Goal: Transaction & Acquisition: Book appointment/travel/reservation

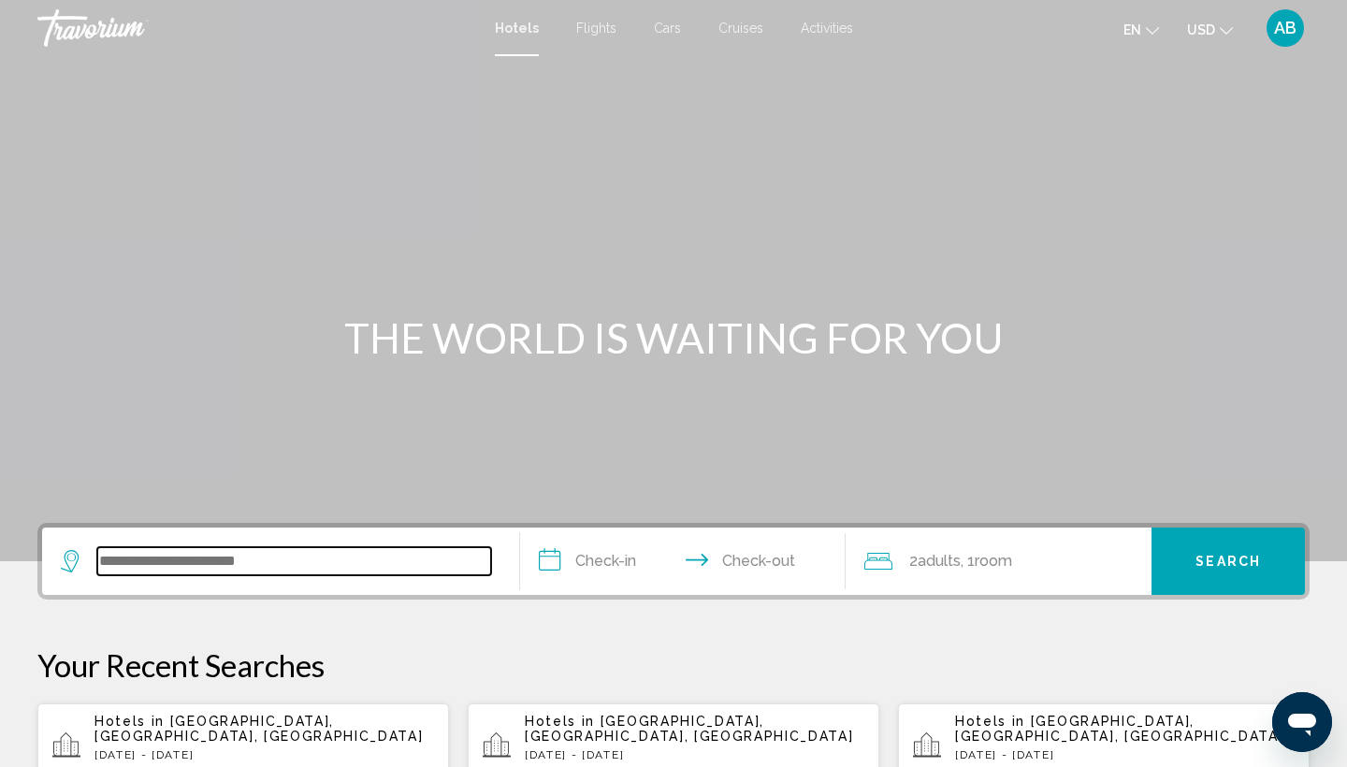
click at [307, 567] on input "Search widget" at bounding box center [294, 561] width 394 height 28
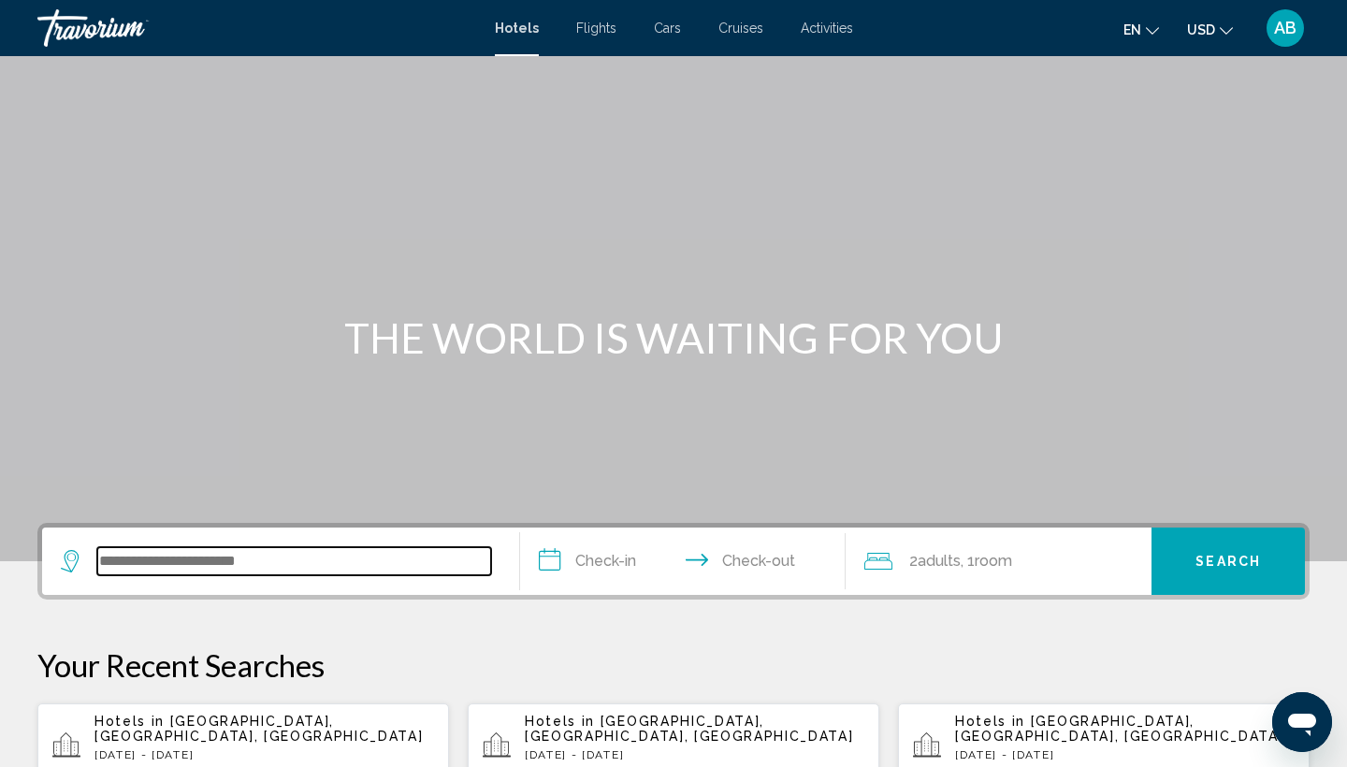
scroll to position [462, 0]
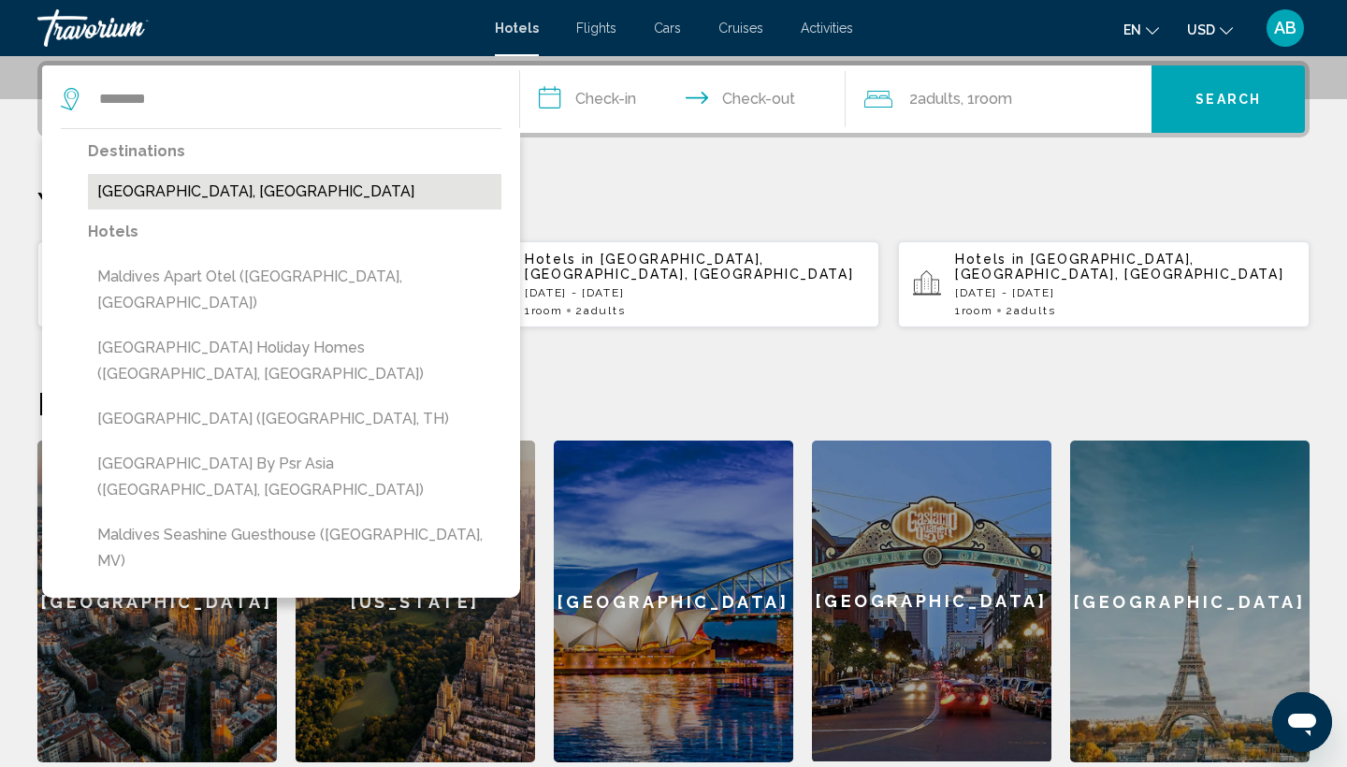
drag, startPoint x: 307, startPoint y: 567, endPoint x: 263, endPoint y: 183, distance: 386.0
click at [263, 183] on button "[GEOGRAPHIC_DATA], [GEOGRAPHIC_DATA]" at bounding box center [294, 192] width 413 height 36
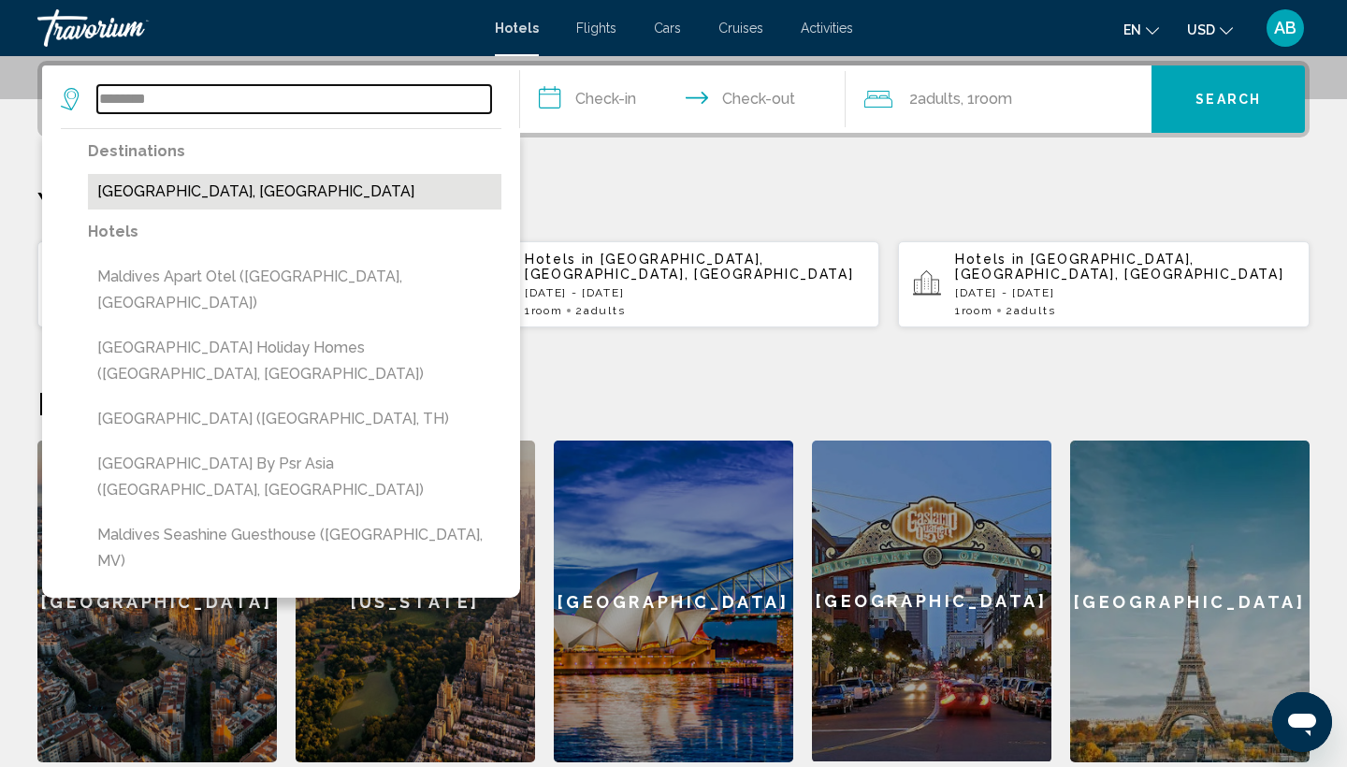
type input "**********"
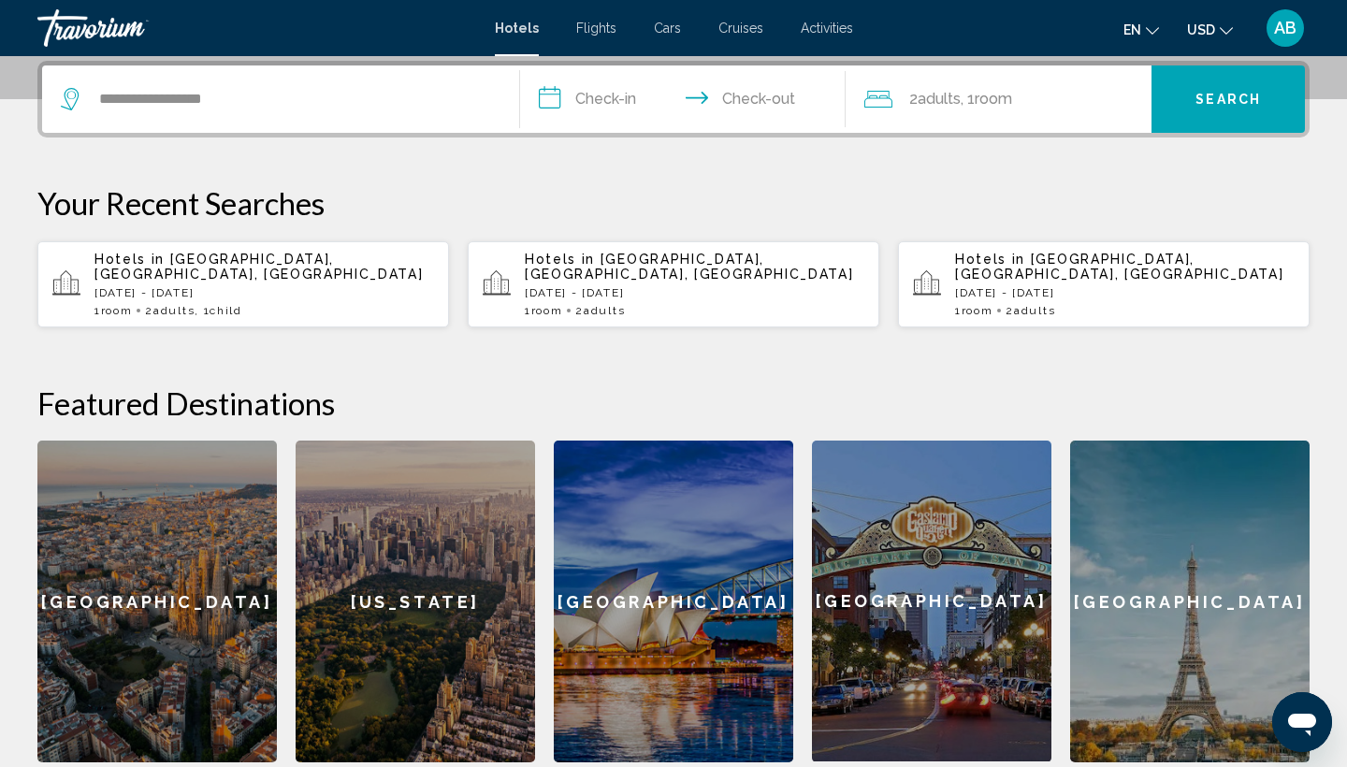
click at [590, 96] on input "**********" at bounding box center [686, 101] width 333 height 73
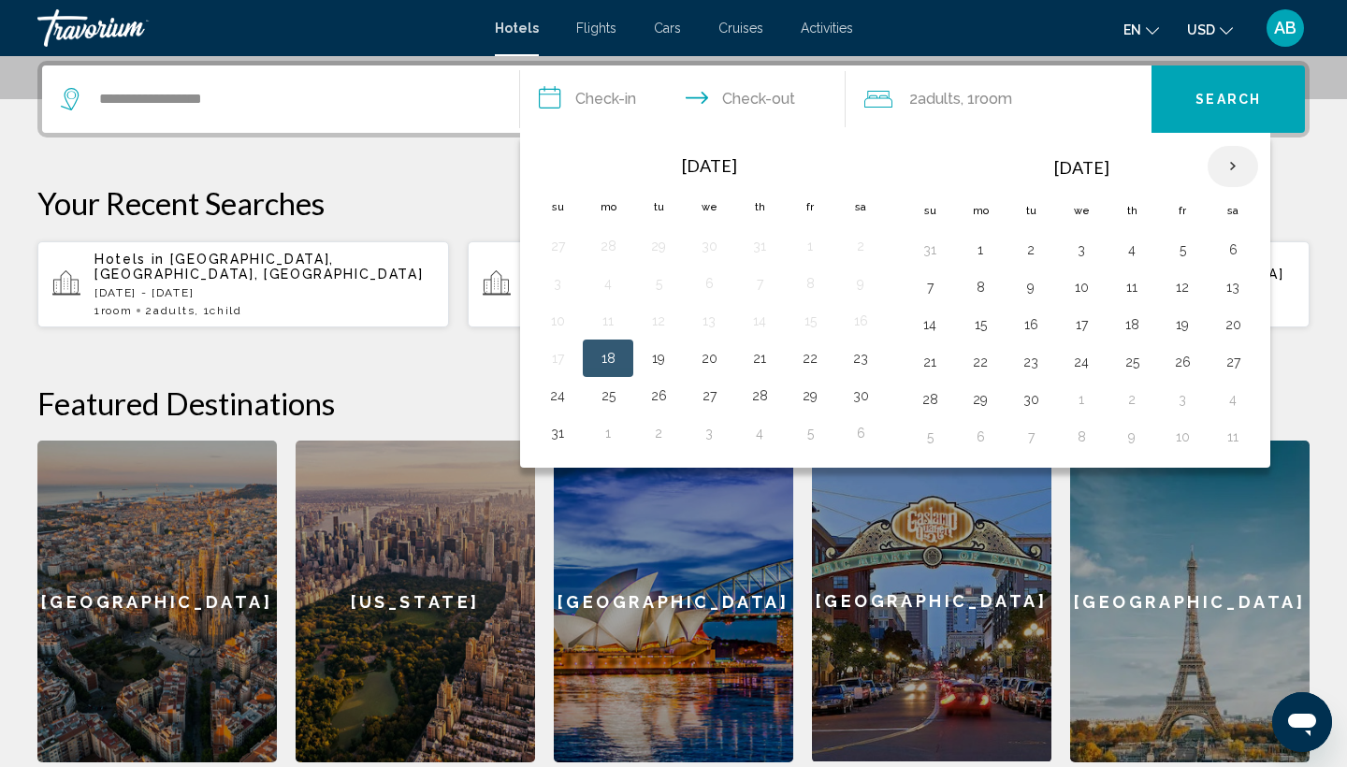
click at [1238, 167] on th "Next month" at bounding box center [1232, 166] width 51 height 41
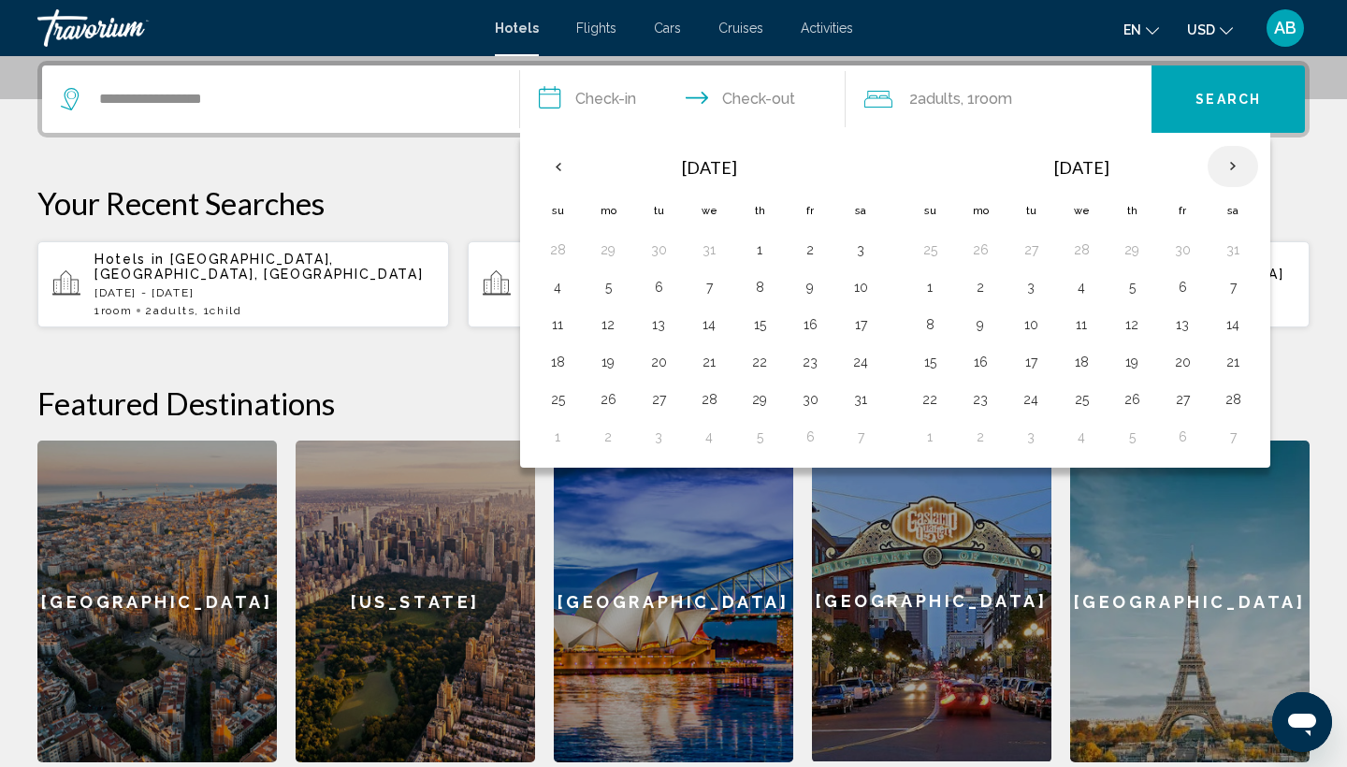
click at [1238, 167] on th "Next month" at bounding box center [1232, 166] width 51 height 41
click at [562, 164] on th "Previous month" at bounding box center [557, 166] width 51 height 41
click at [870, 255] on button "3" at bounding box center [861, 250] width 30 height 26
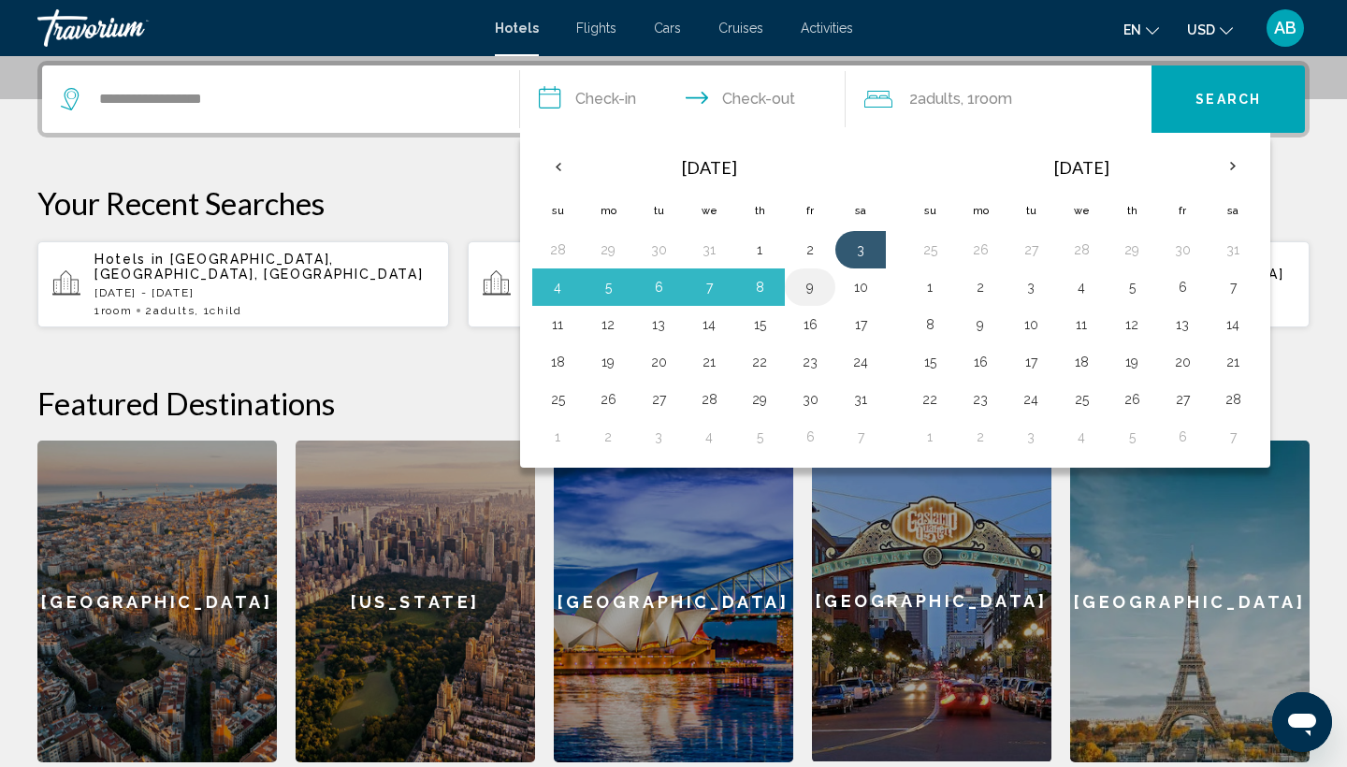
click at [815, 287] on button "9" at bounding box center [810, 287] width 30 height 26
type input "**********"
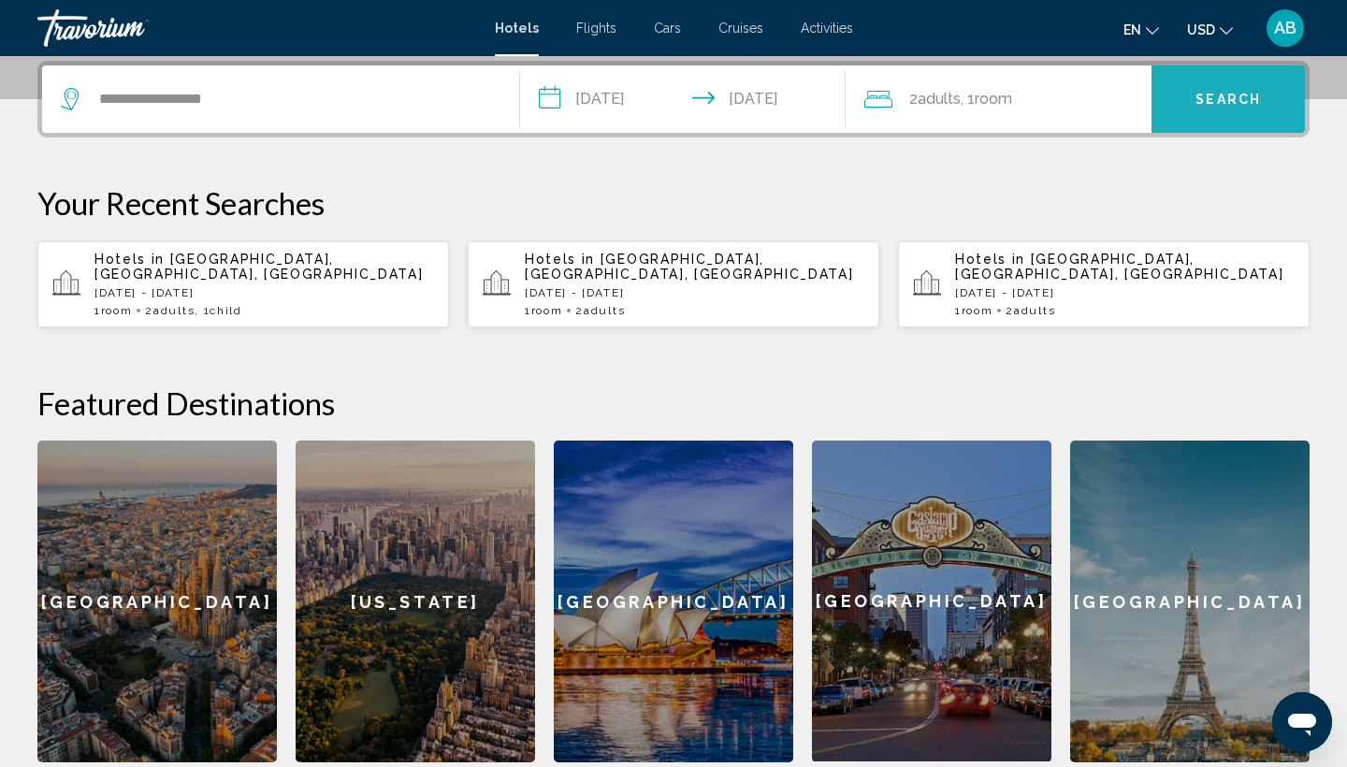
click at [1222, 87] on button "Search" at bounding box center [1227, 98] width 153 height 67
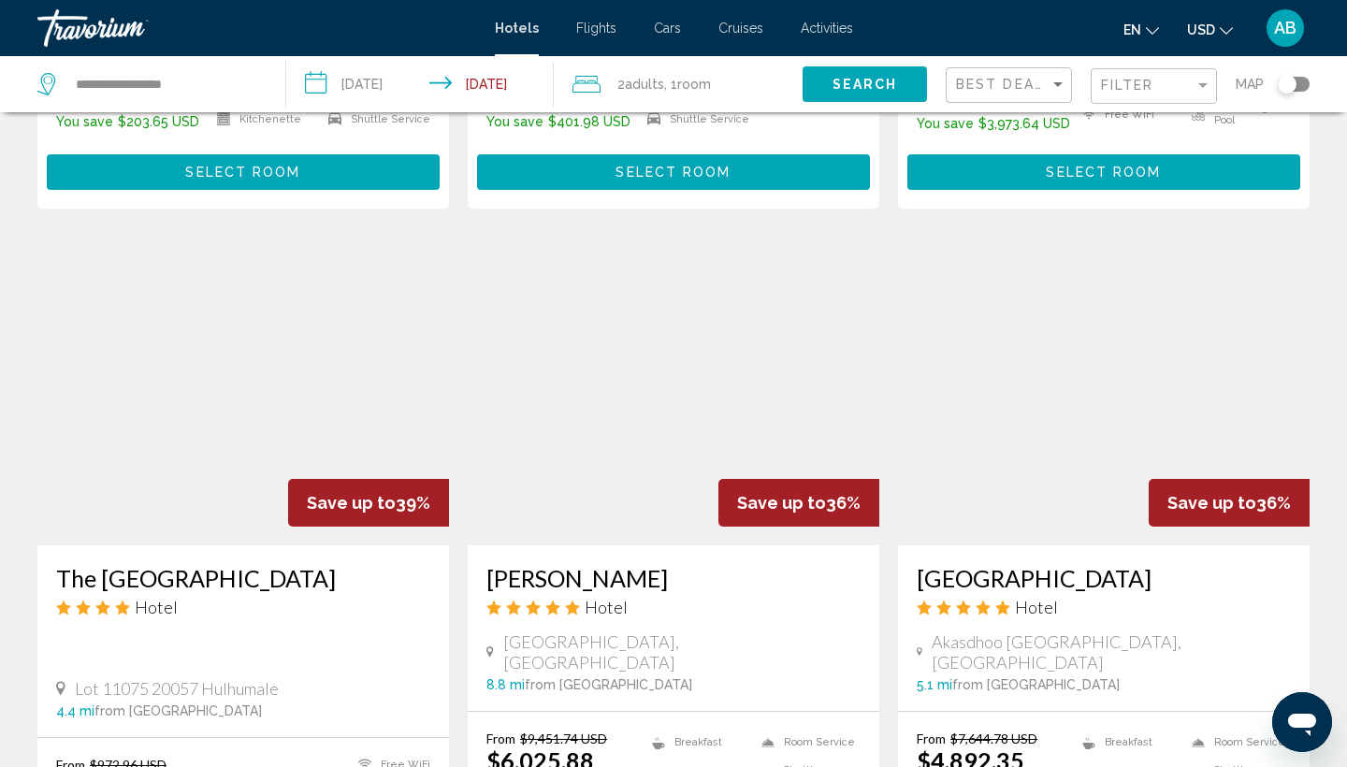
scroll to position [1371, 0]
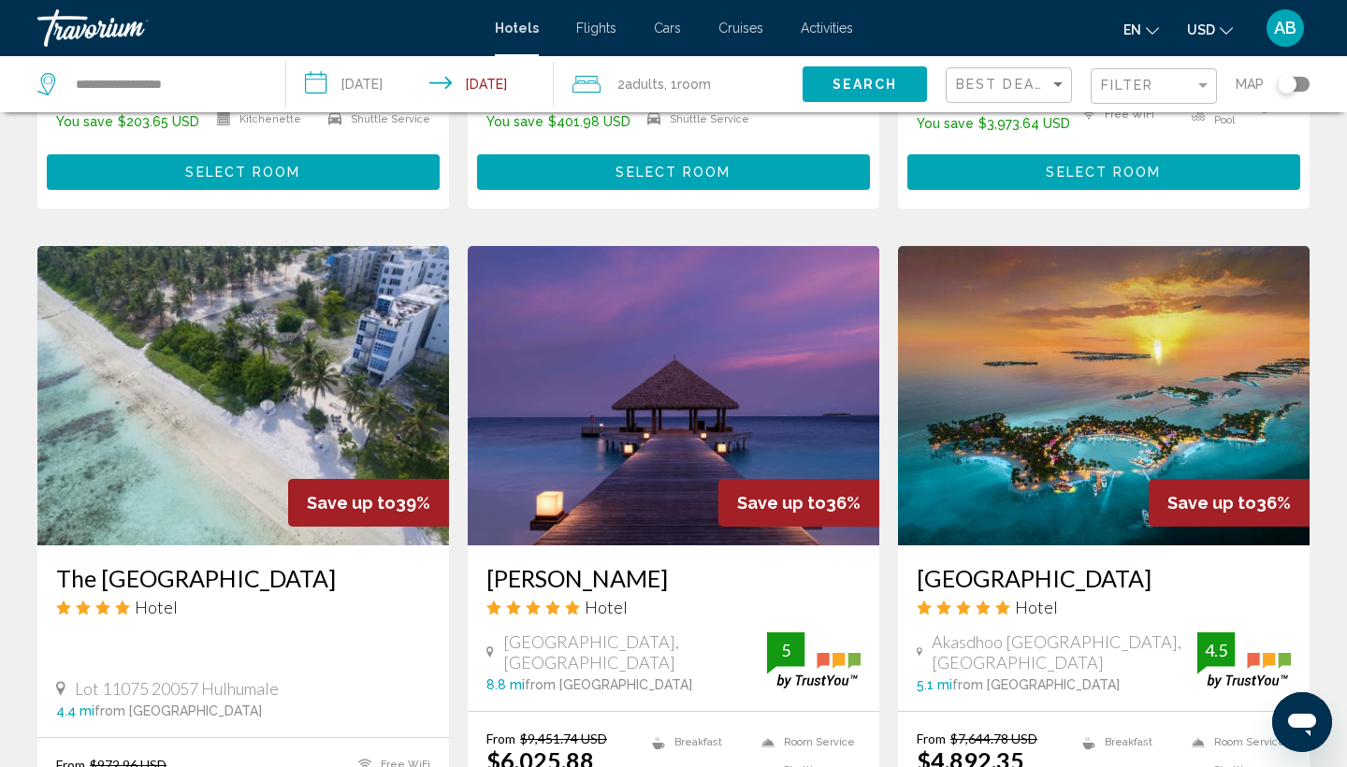
click at [724, 286] on img "Main content" at bounding box center [674, 395] width 412 height 299
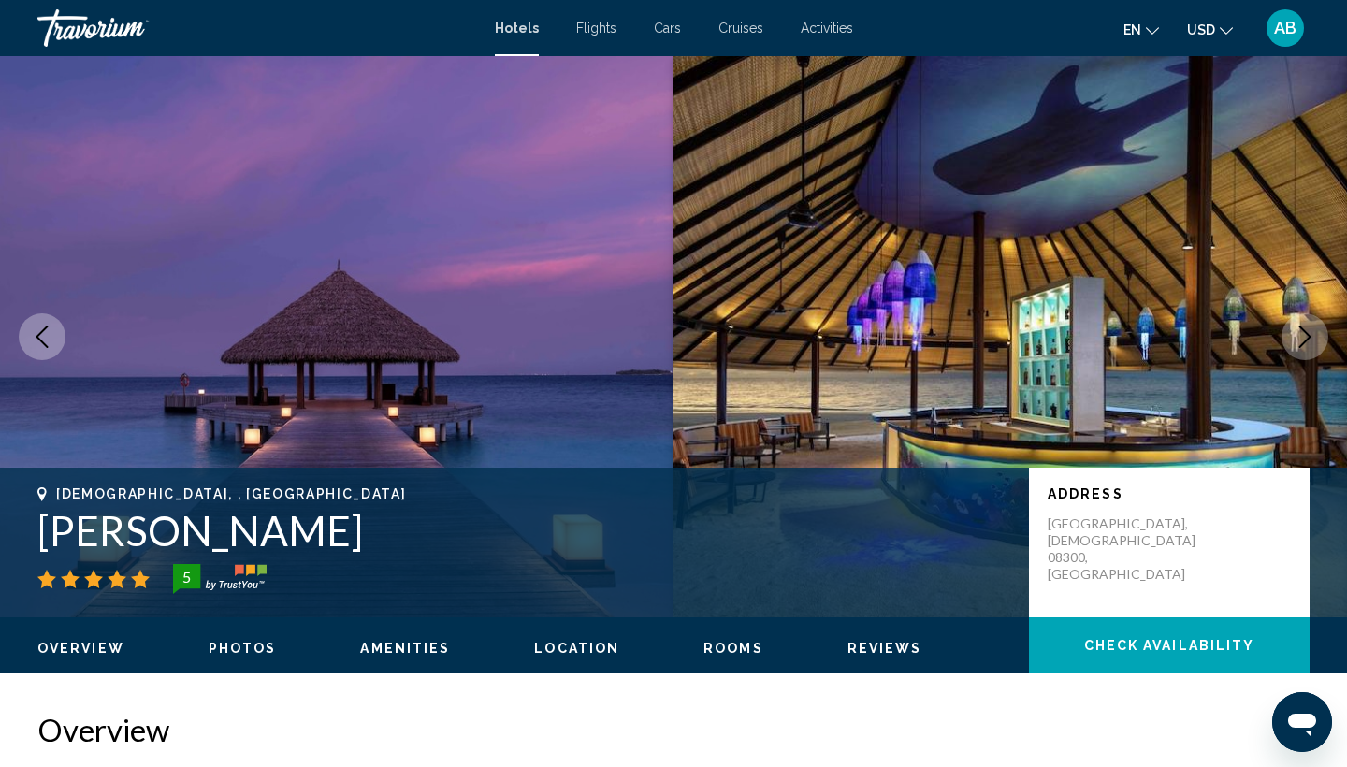
click at [1305, 338] on icon "Next image" at bounding box center [1305, 336] width 22 height 22
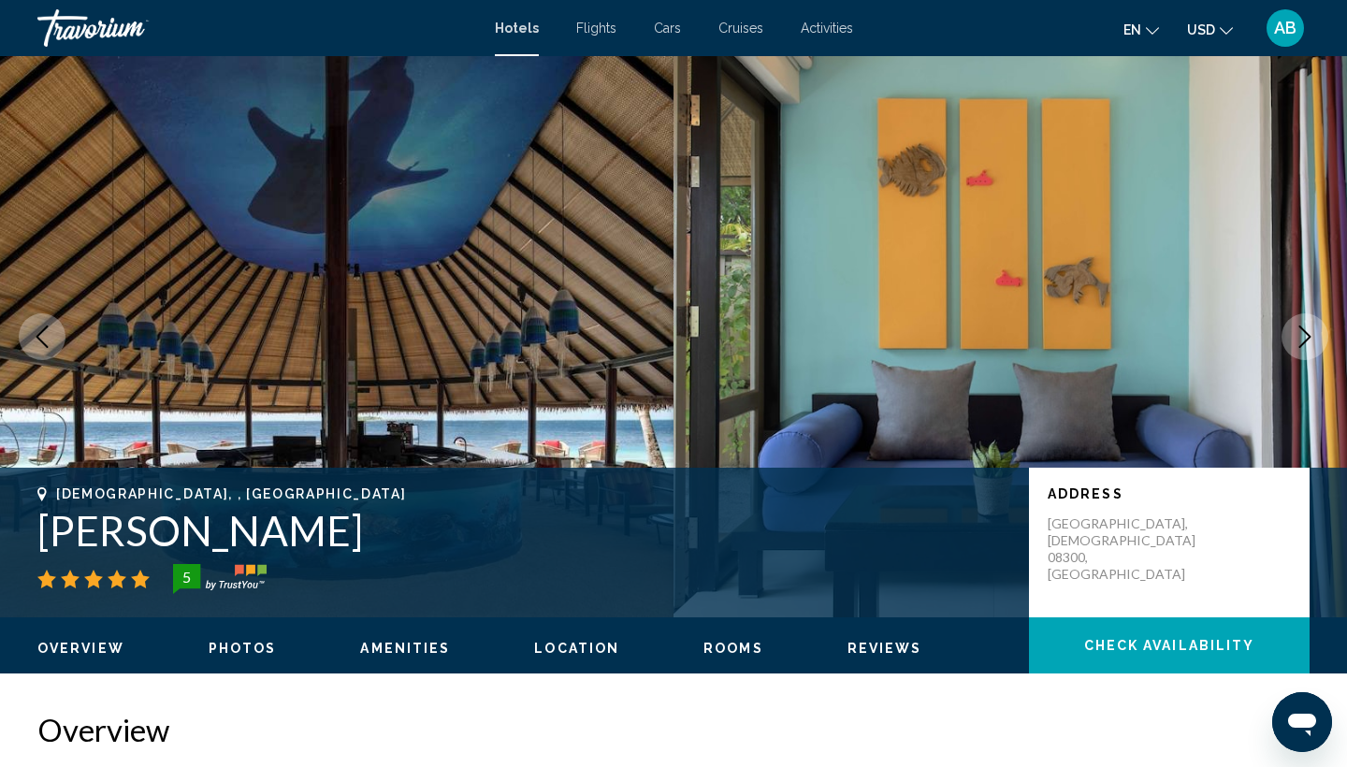
click at [1305, 338] on icon "Next image" at bounding box center [1305, 336] width 22 height 22
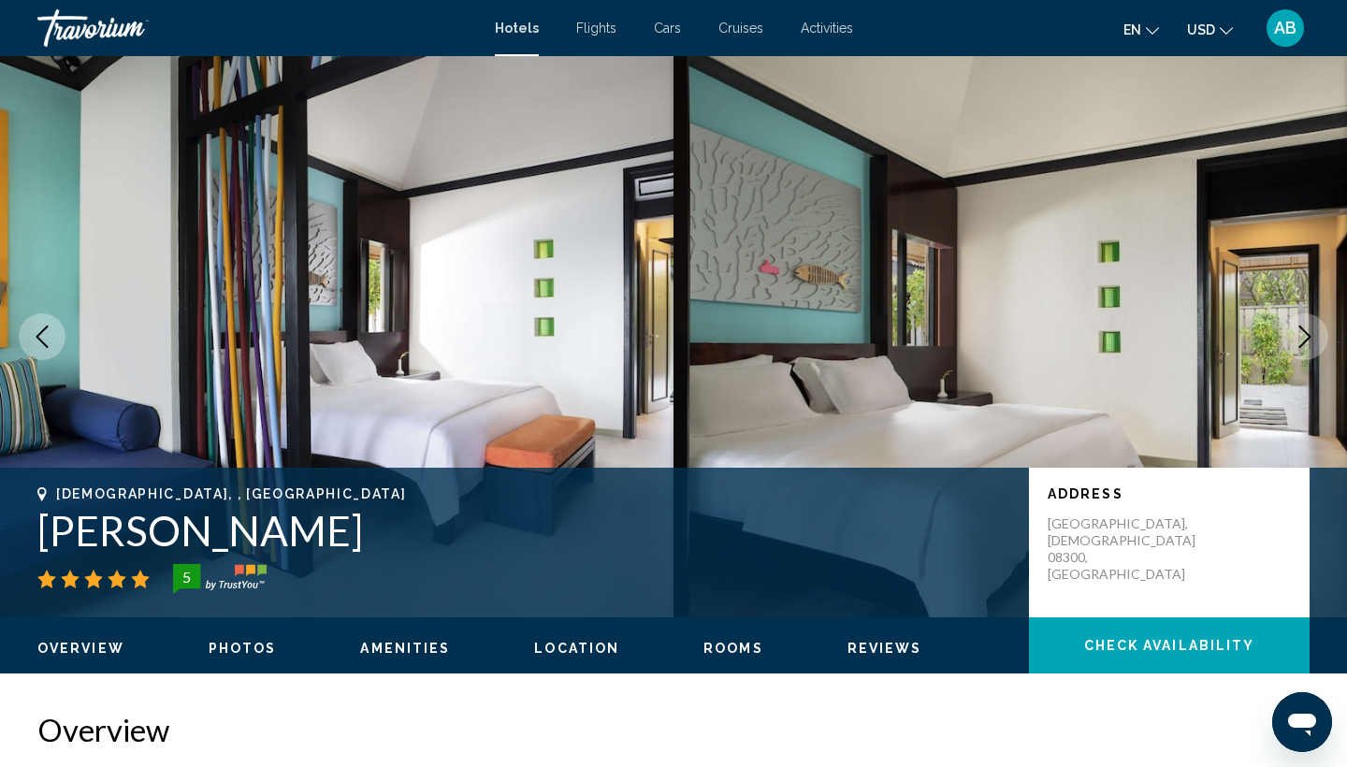
click at [1305, 338] on icon "Next image" at bounding box center [1305, 336] width 22 height 22
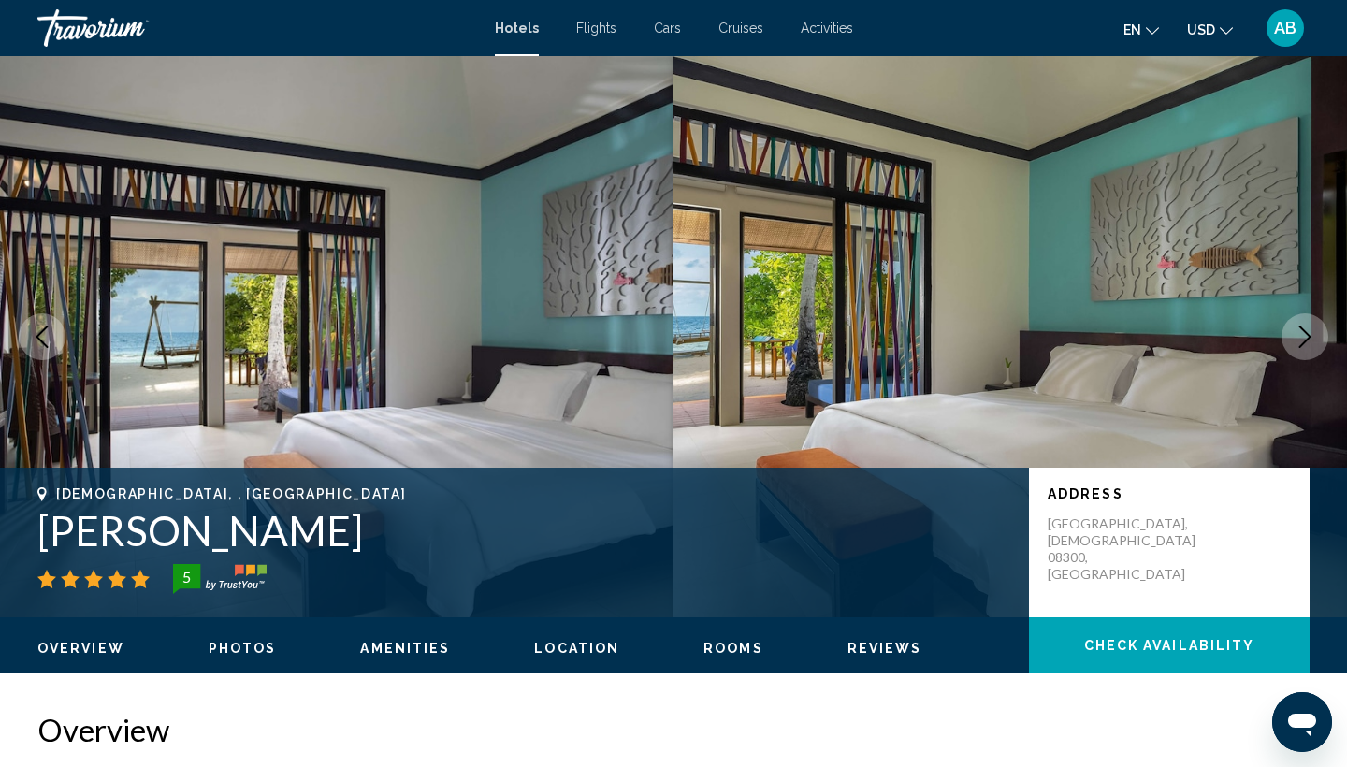
click at [1305, 337] on icon "Next image" at bounding box center [1305, 336] width 22 height 22
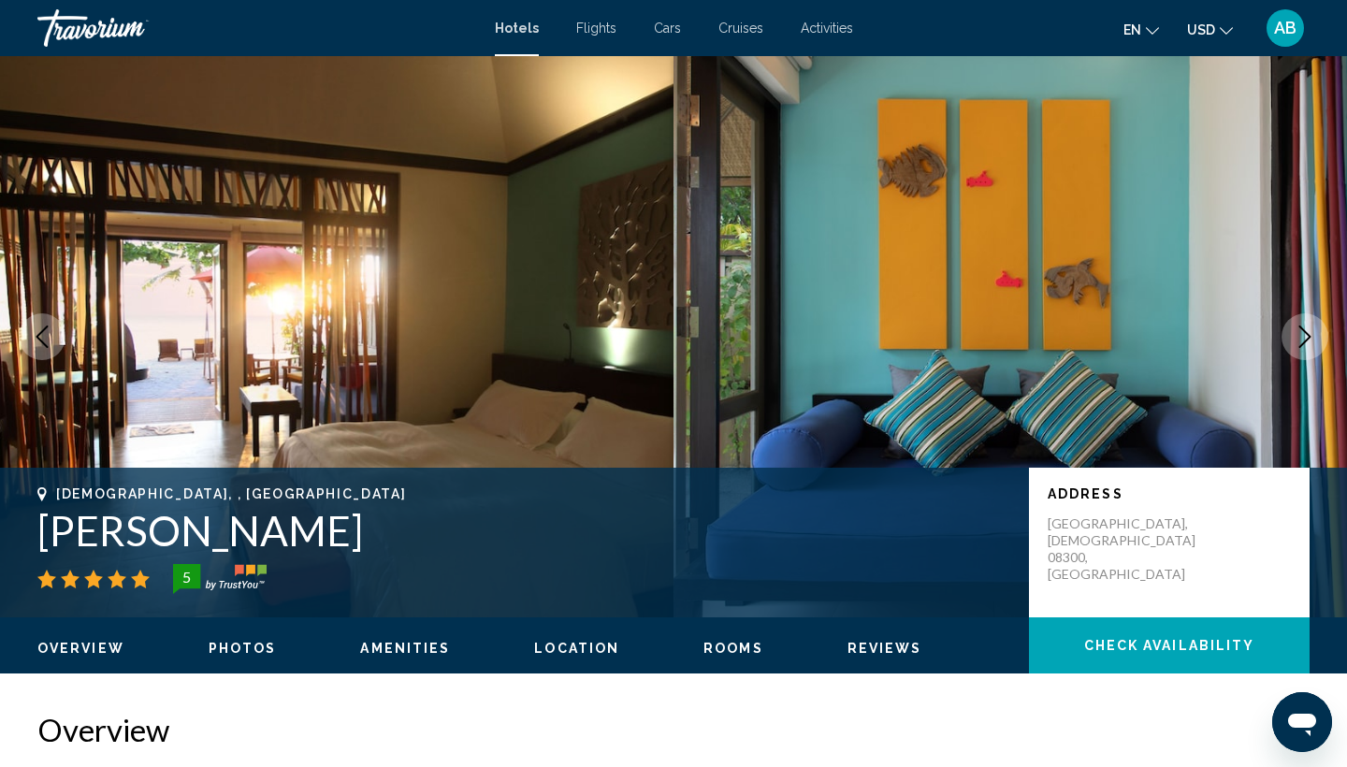
click at [1305, 337] on icon "Next image" at bounding box center [1305, 336] width 22 height 22
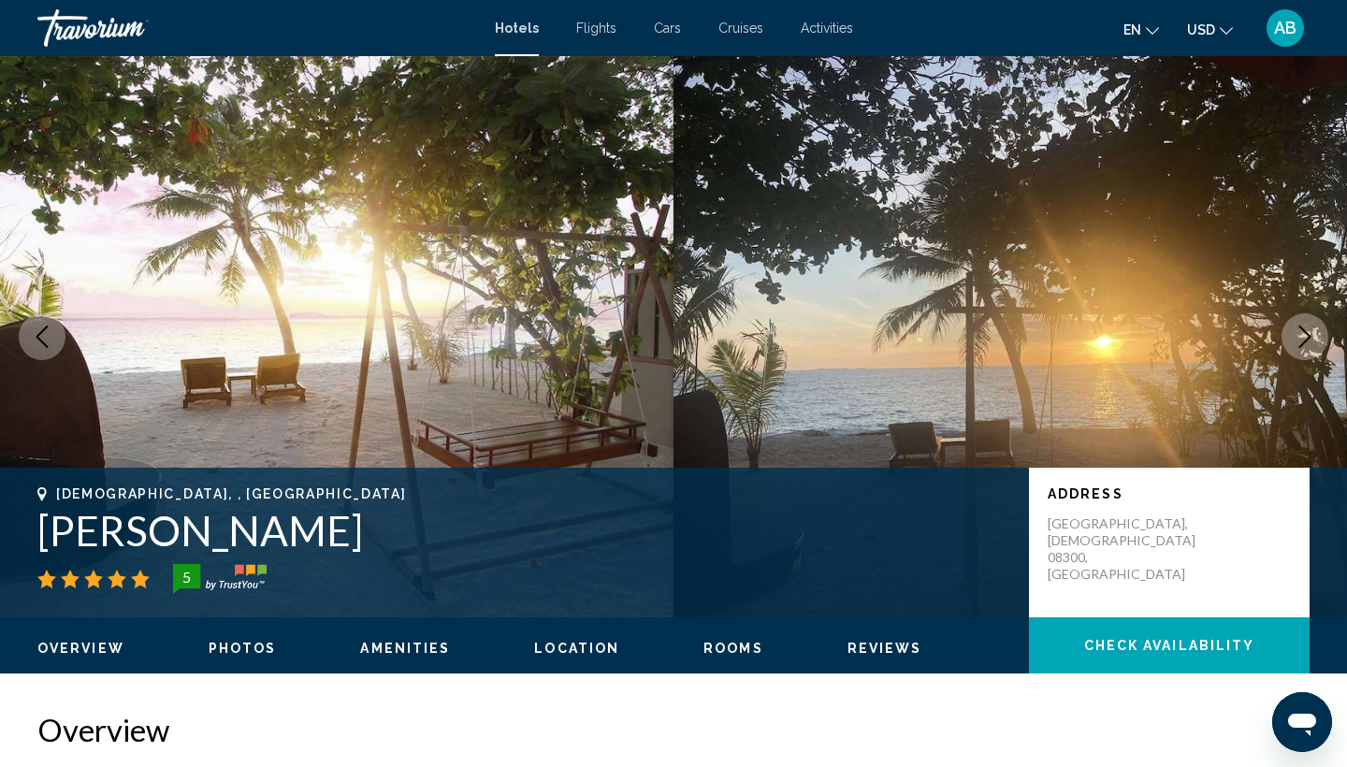
click at [1305, 337] on icon "Next image" at bounding box center [1305, 336] width 22 height 22
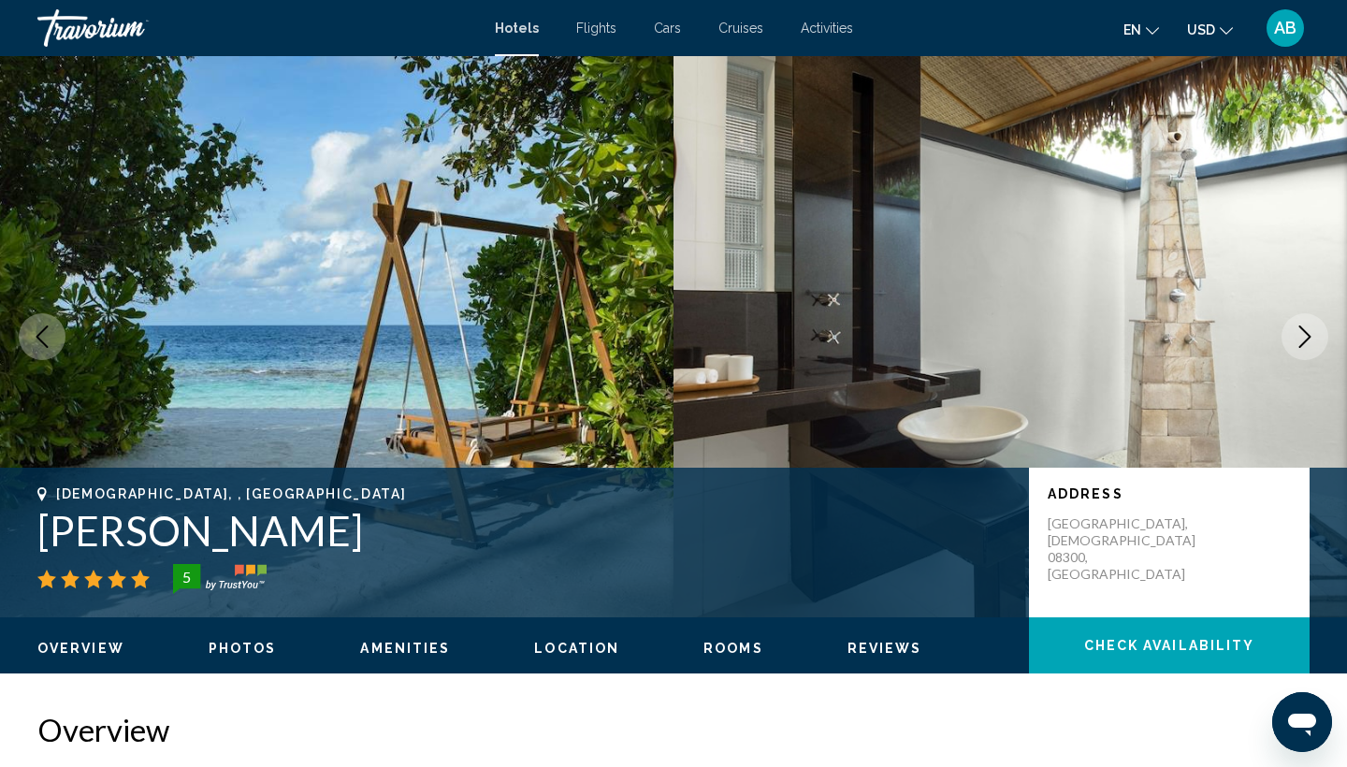
click at [1305, 337] on icon "Next image" at bounding box center [1305, 336] width 22 height 22
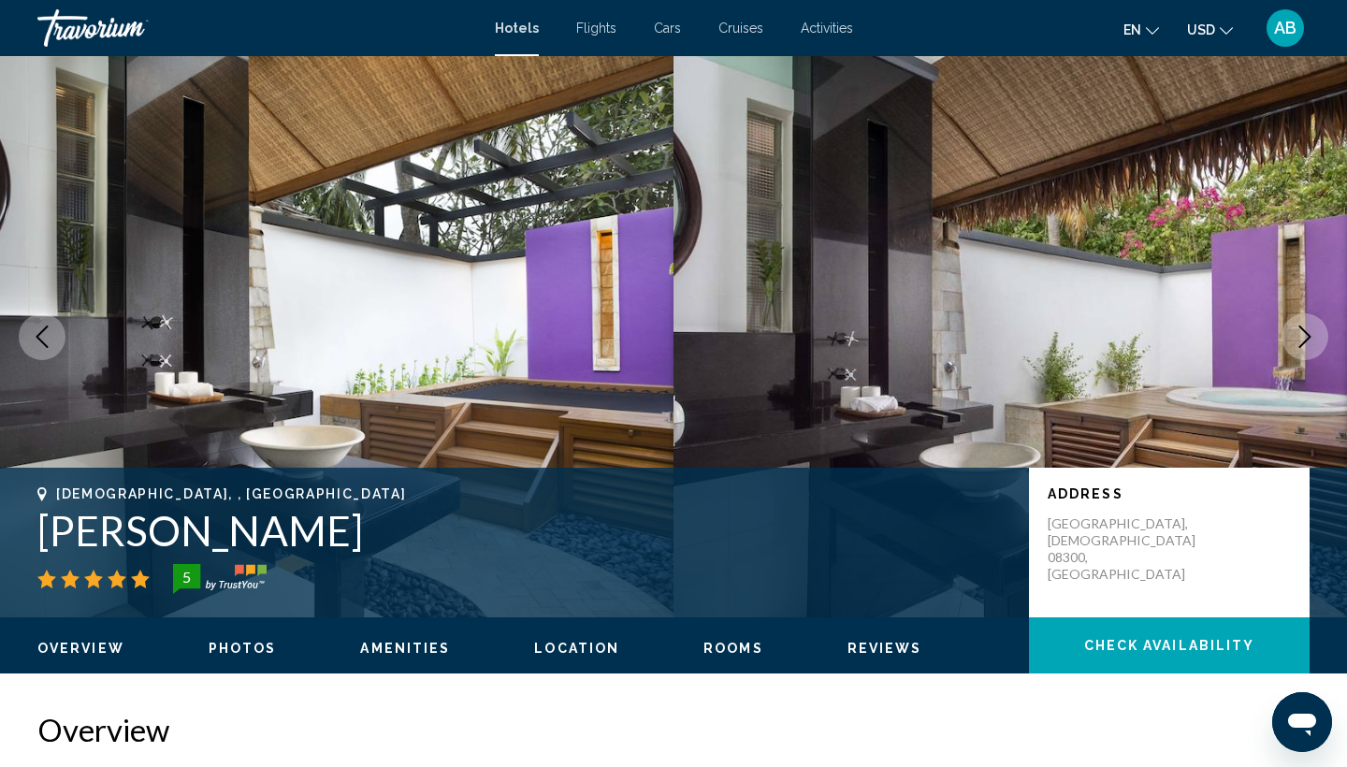
click at [1305, 337] on icon "Next image" at bounding box center [1305, 336] width 22 height 22
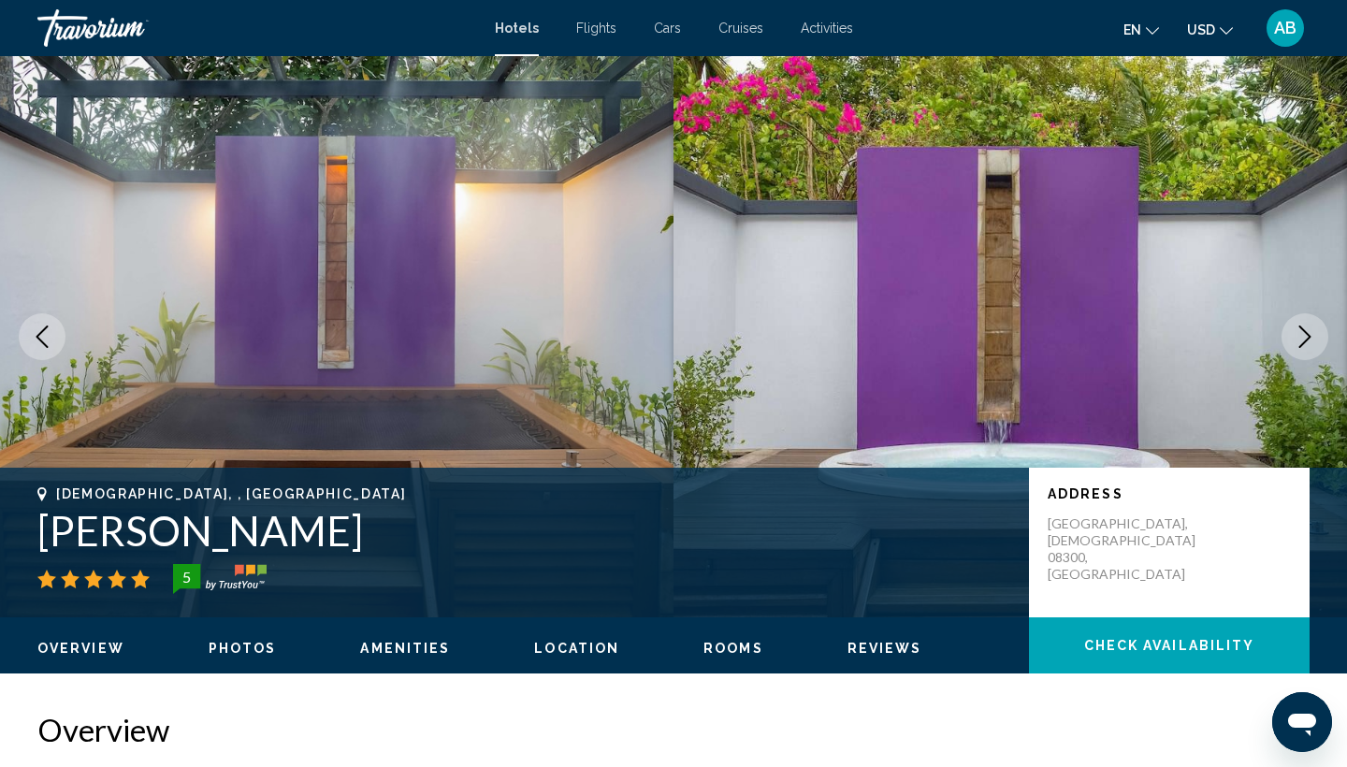
click at [1305, 337] on icon "Next image" at bounding box center [1305, 336] width 22 height 22
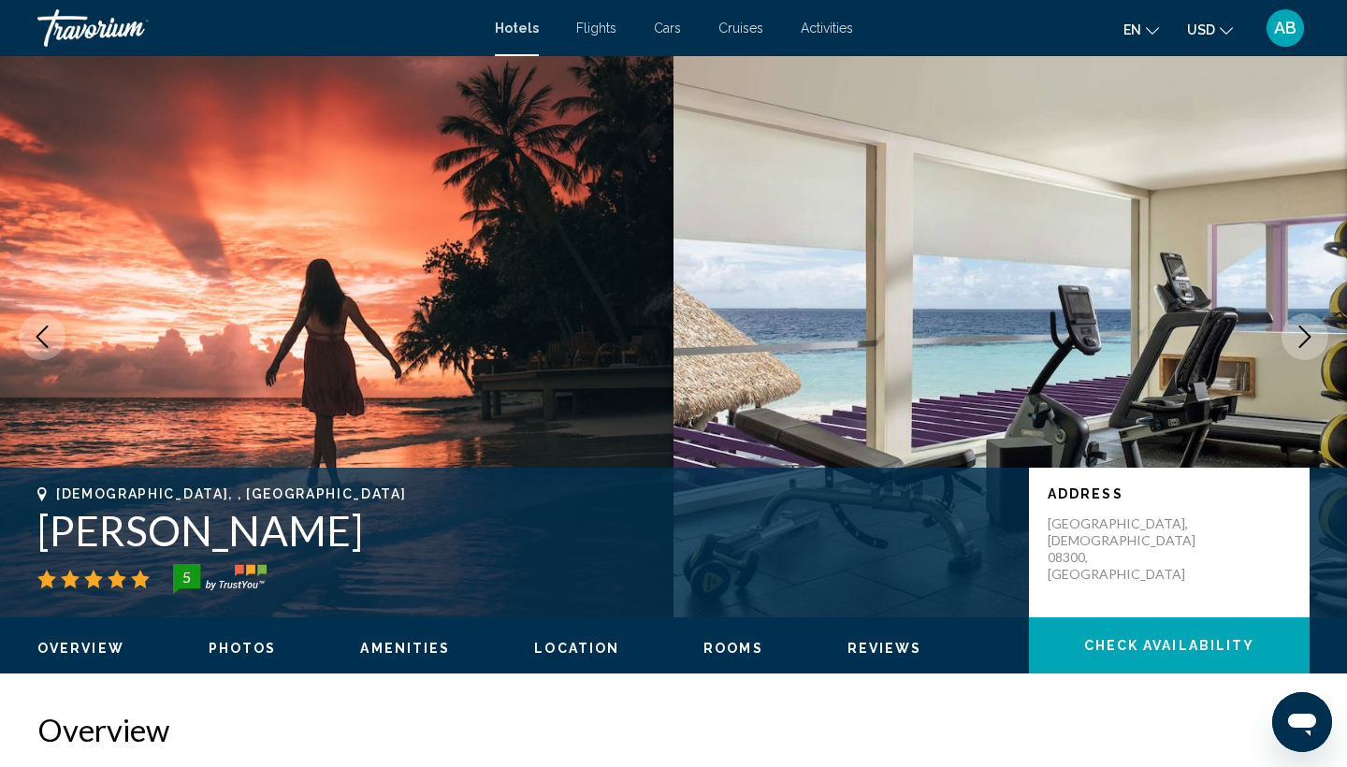
click at [1305, 337] on icon "Next image" at bounding box center [1305, 336] width 22 height 22
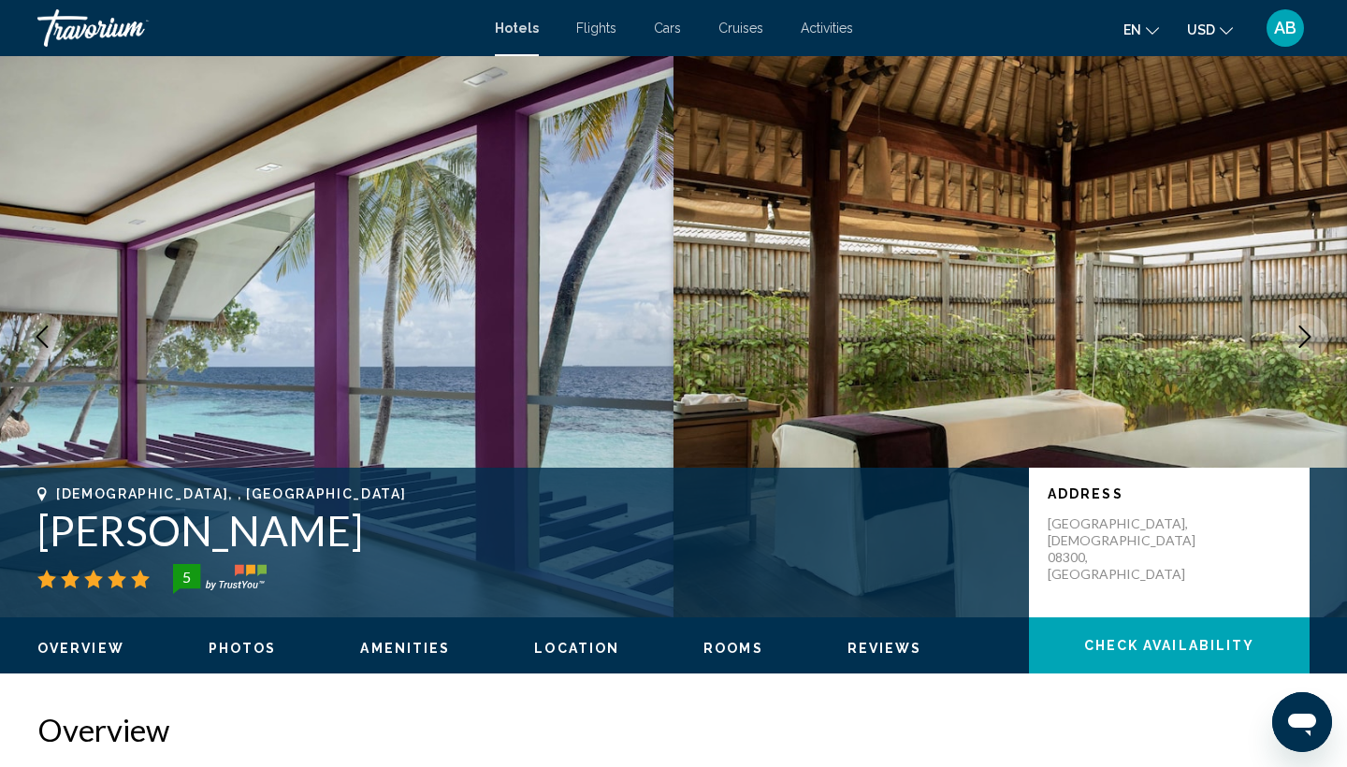
click at [1305, 337] on icon "Next image" at bounding box center [1305, 336] width 22 height 22
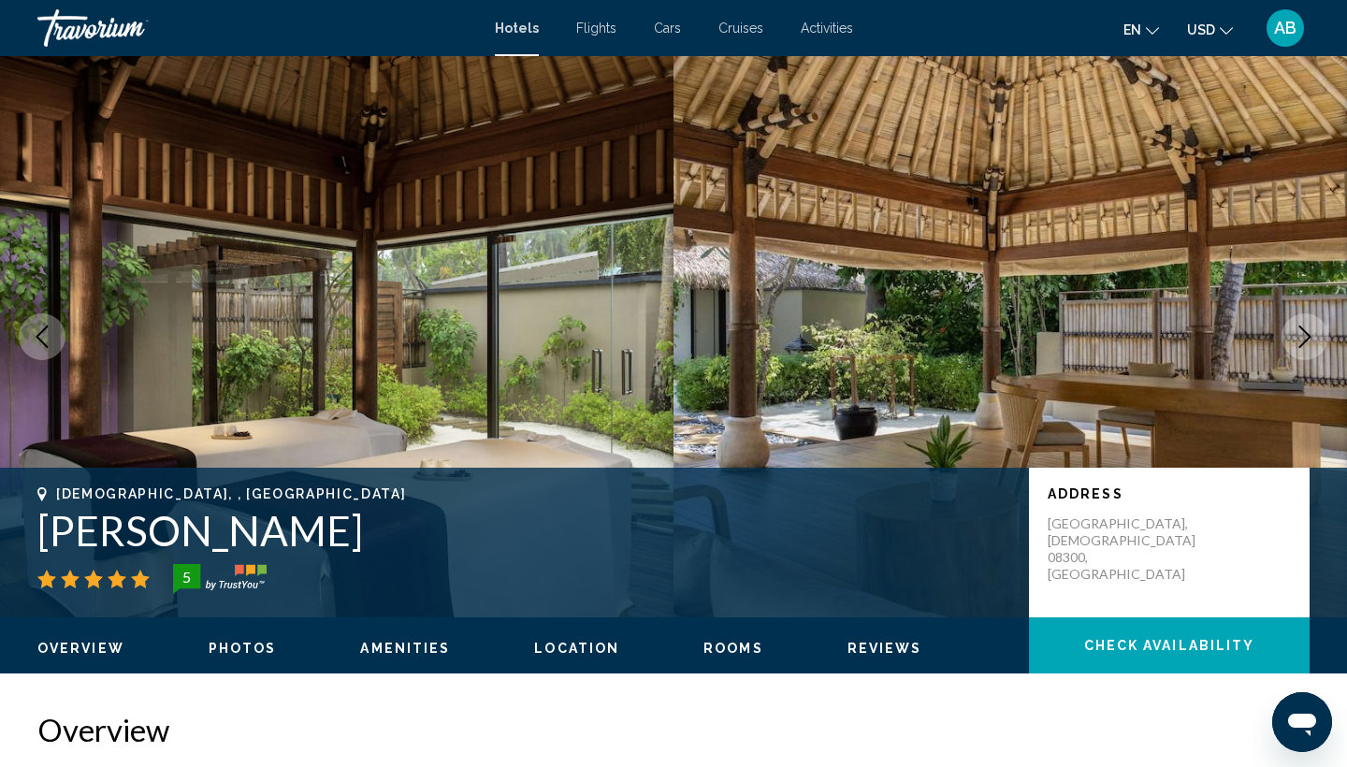
click at [1305, 337] on icon "Next image" at bounding box center [1305, 336] width 22 height 22
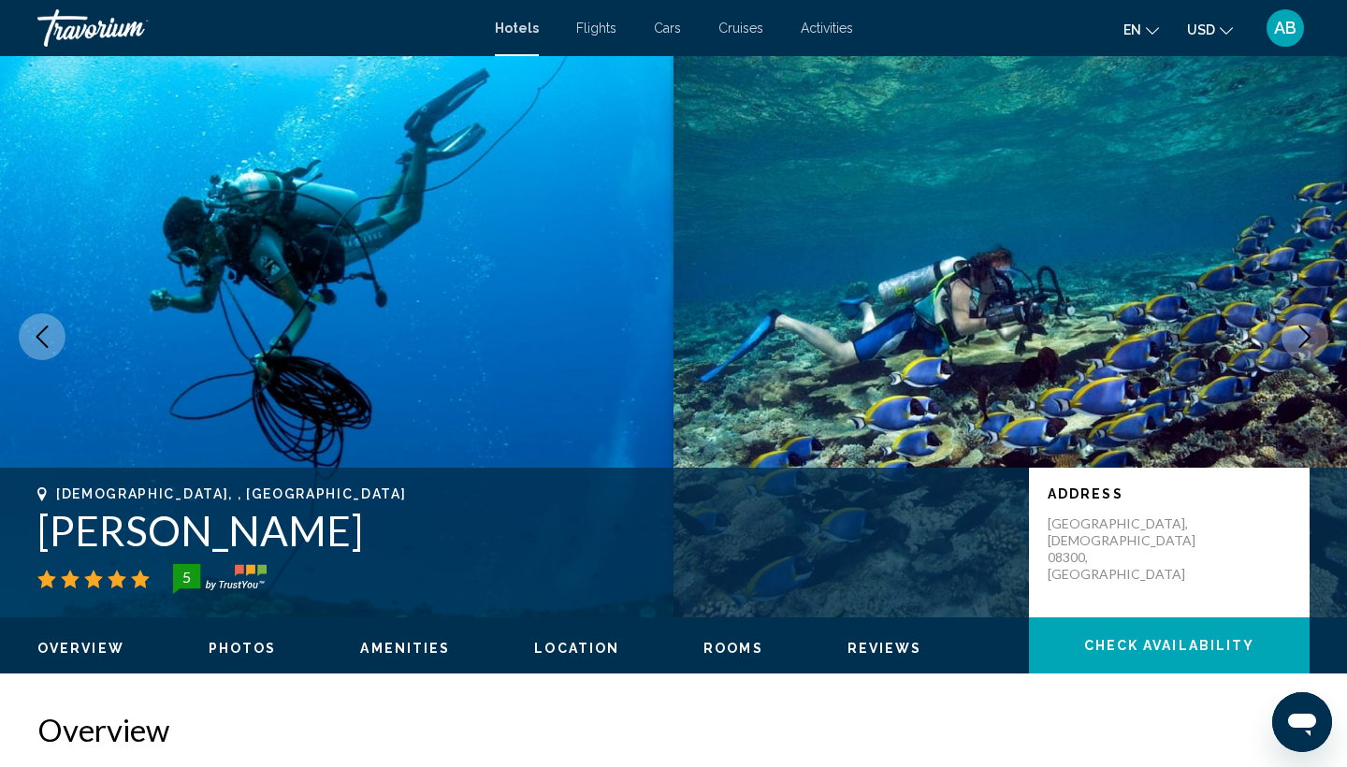
click at [1305, 337] on icon "Next image" at bounding box center [1305, 336] width 22 height 22
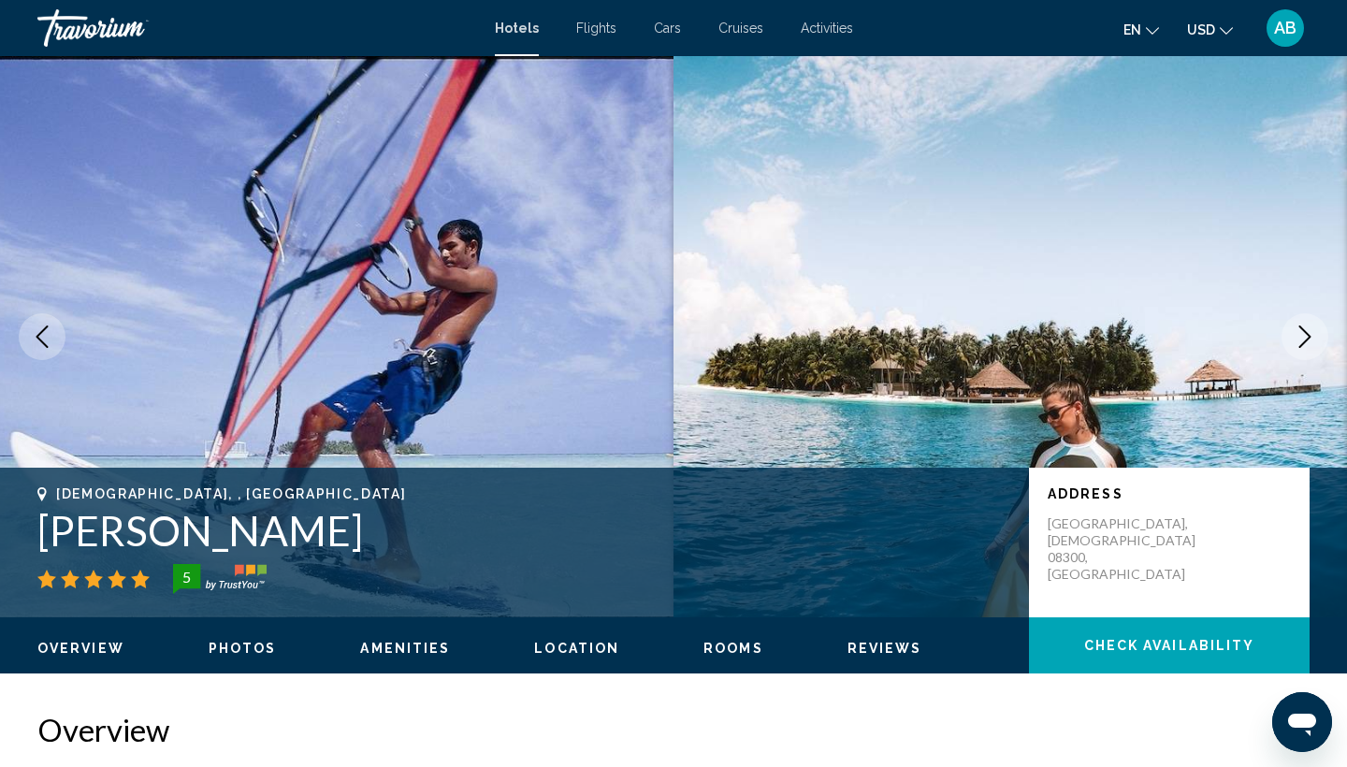
click at [1305, 337] on icon "Next image" at bounding box center [1305, 336] width 22 height 22
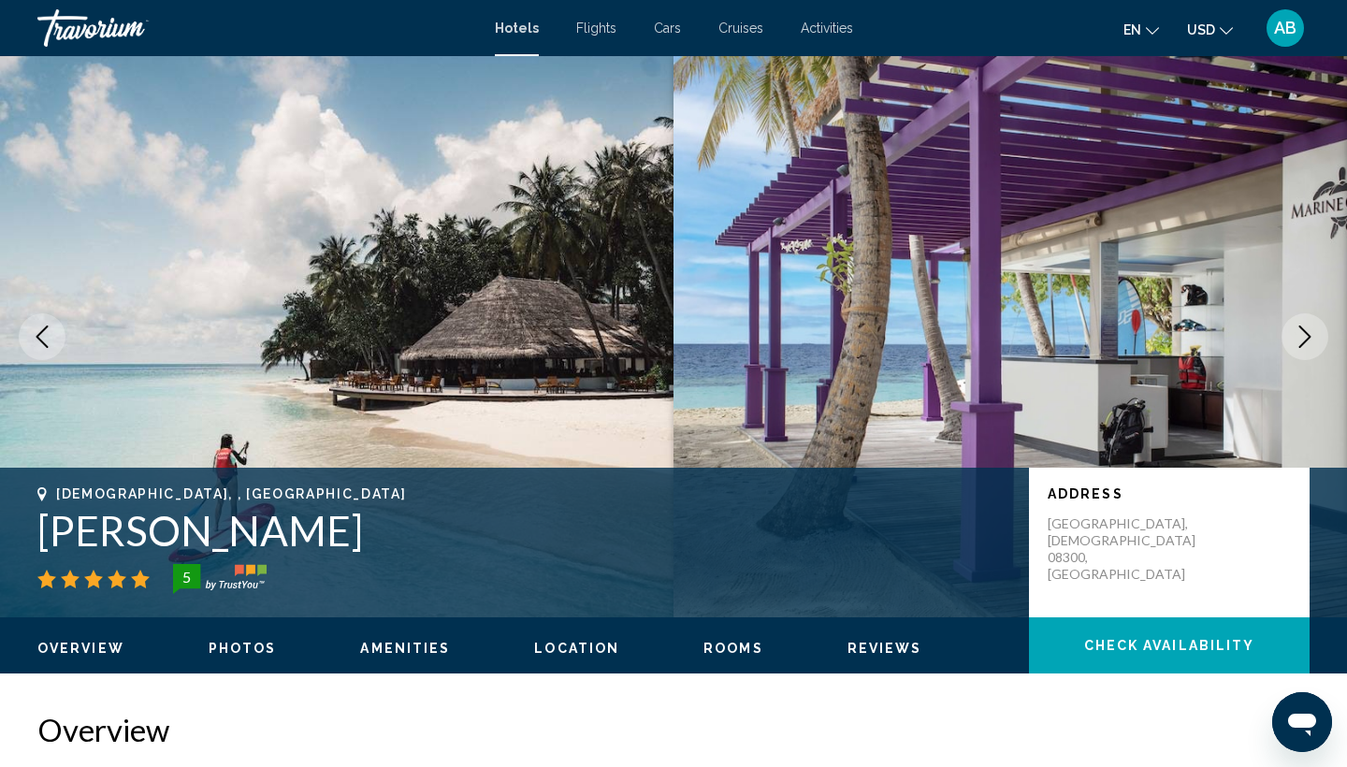
click at [1305, 337] on icon "Next image" at bounding box center [1305, 336] width 22 height 22
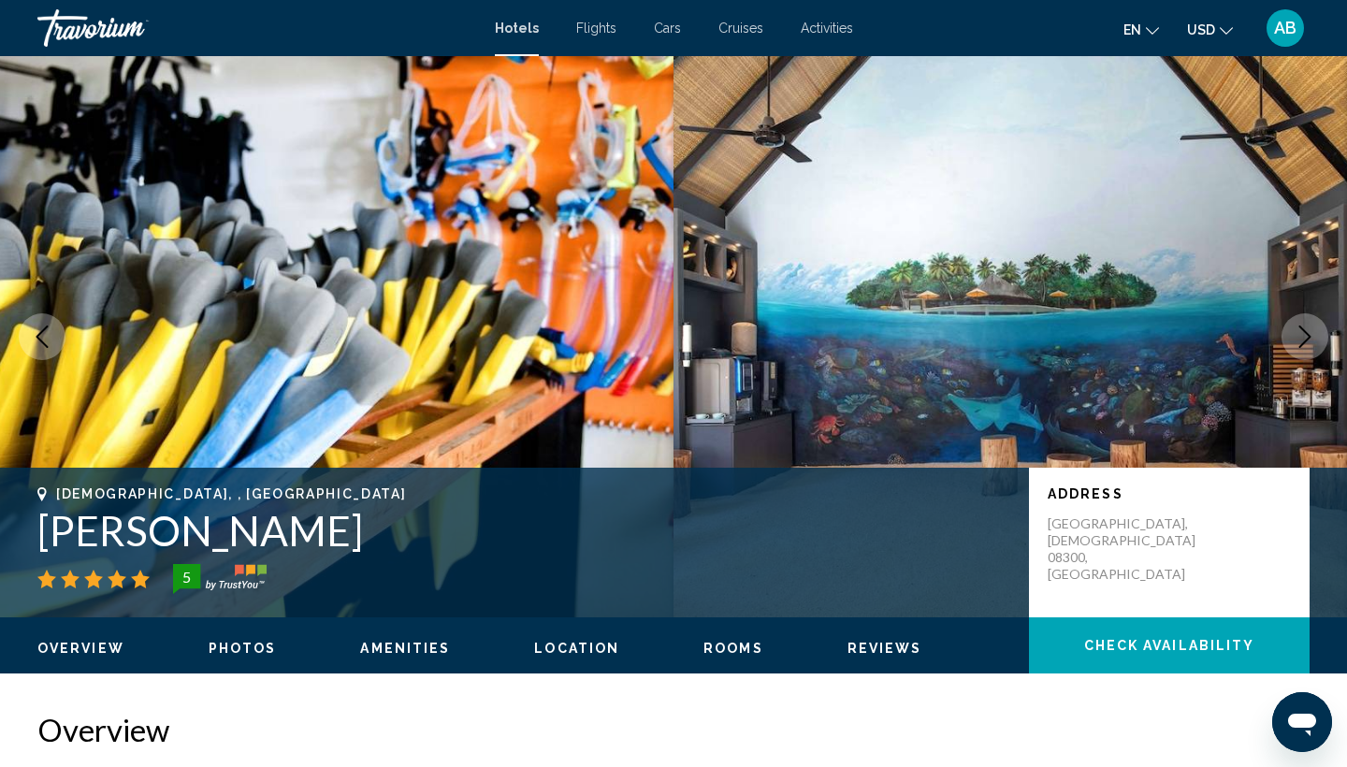
click at [1305, 337] on icon "Next image" at bounding box center [1305, 336] width 22 height 22
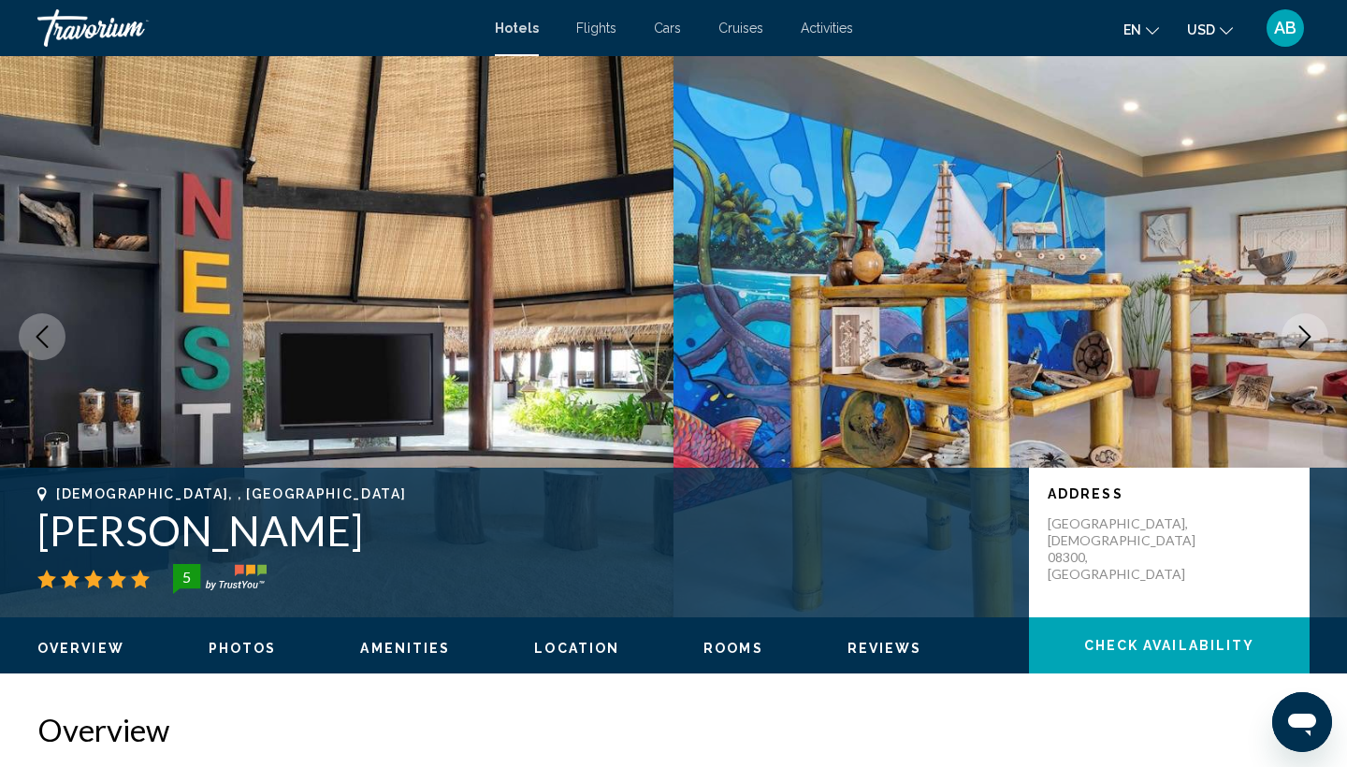
click at [1305, 337] on icon "Next image" at bounding box center [1305, 336] width 22 height 22
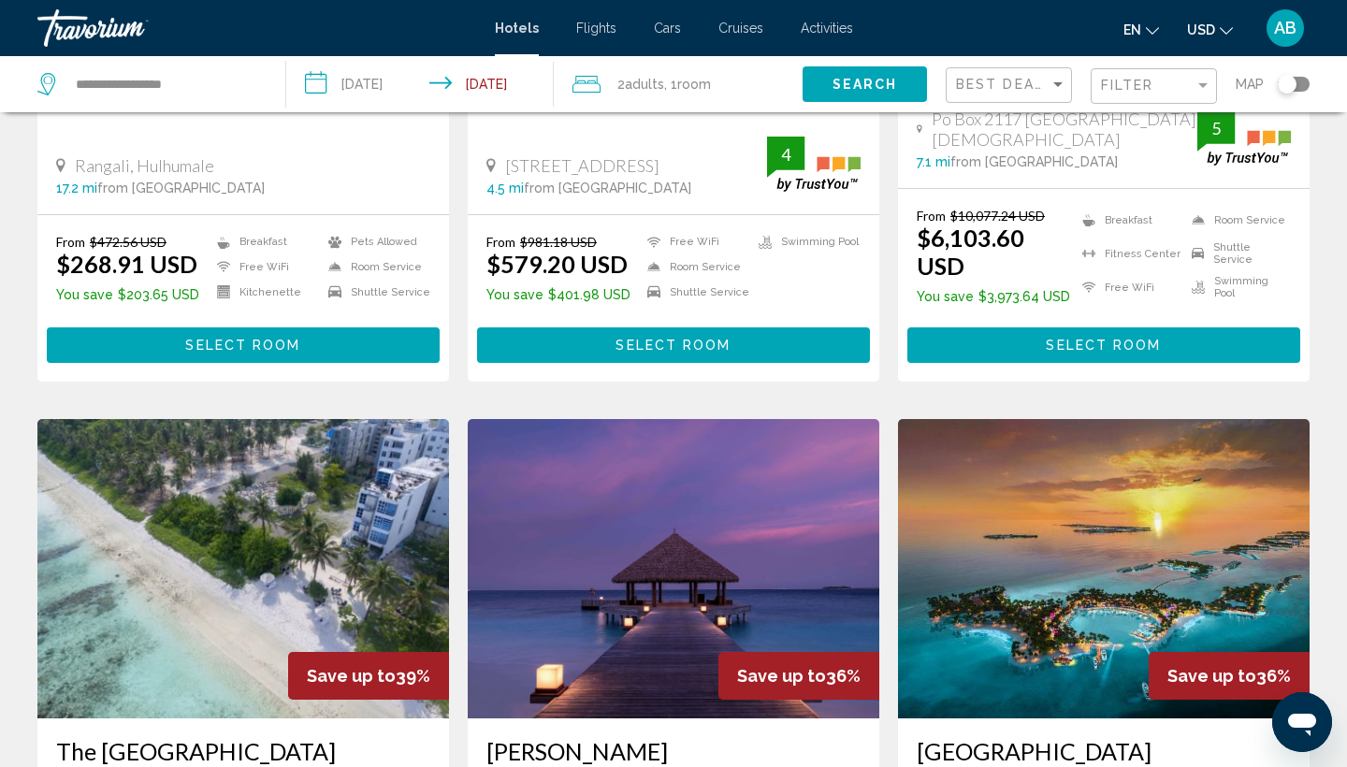
scroll to position [1210, 0]
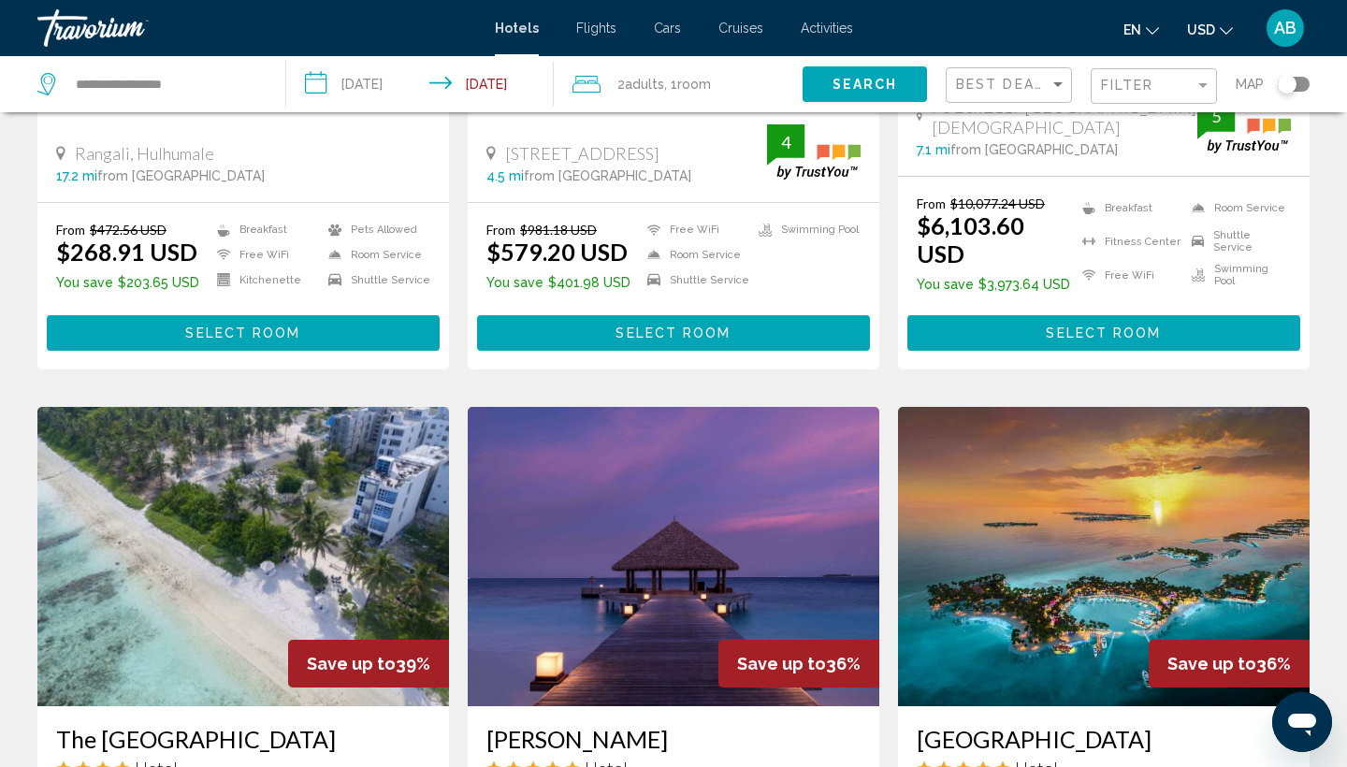
click at [1110, 473] on img "Main content" at bounding box center [1104, 556] width 412 height 299
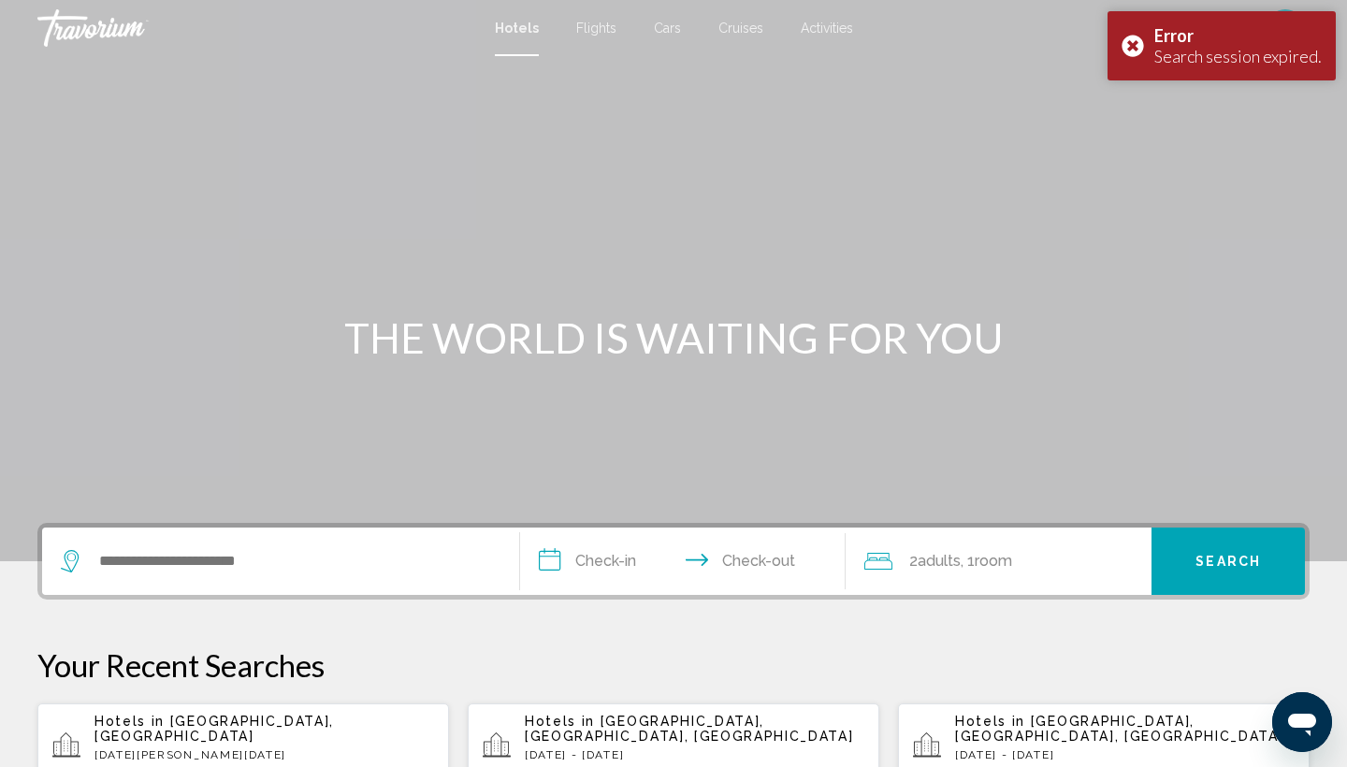
click at [359, 730] on p "Hotels in [GEOGRAPHIC_DATA], [GEOGRAPHIC_DATA]" at bounding box center [264, 729] width 340 height 30
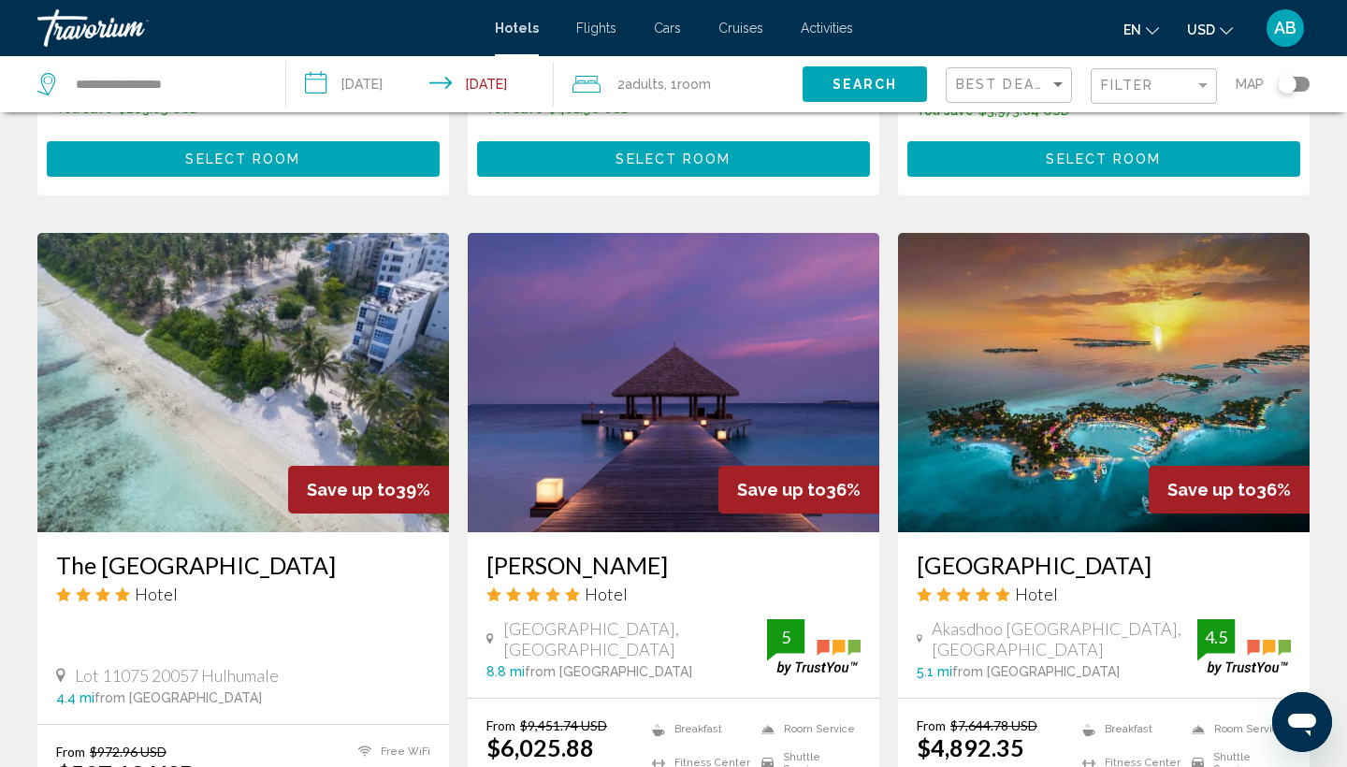
scroll to position [1386, 0]
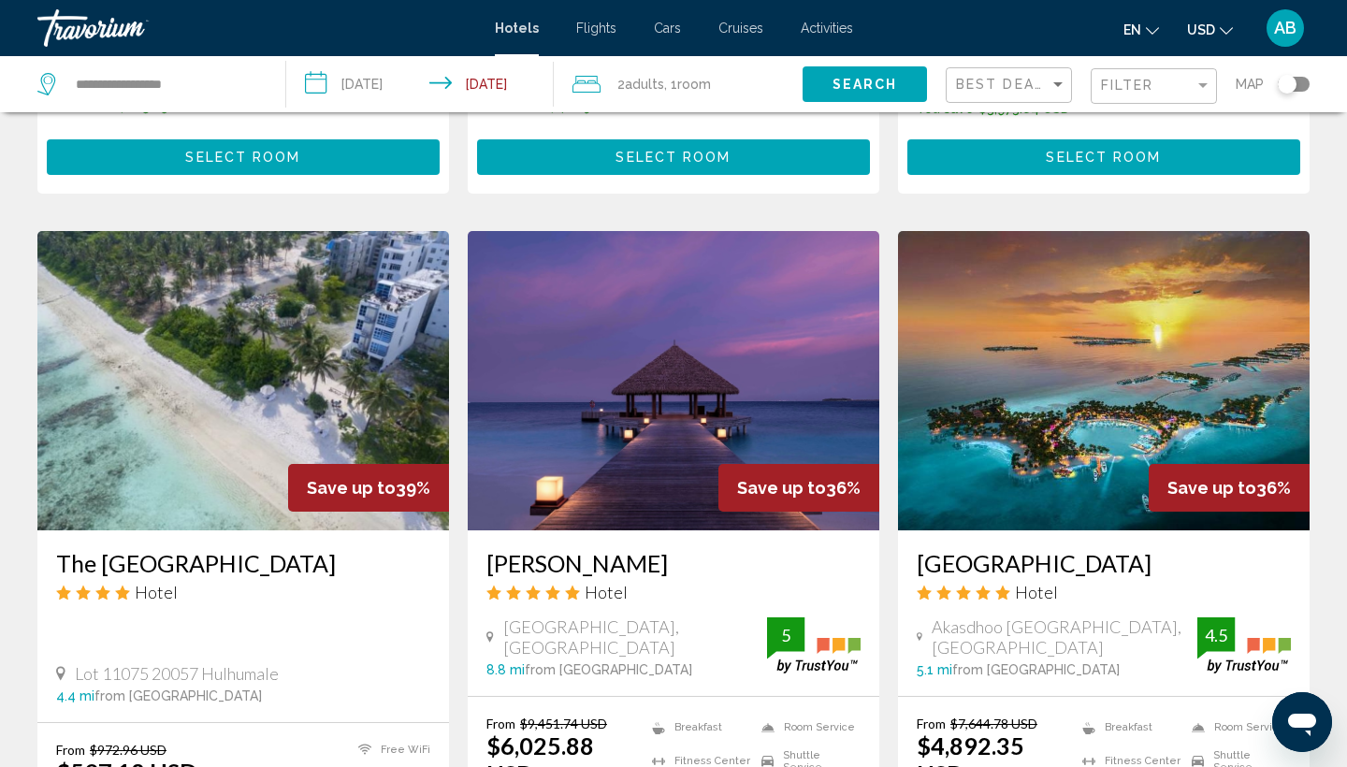
click at [1021, 352] on img "Main content" at bounding box center [1104, 380] width 412 height 299
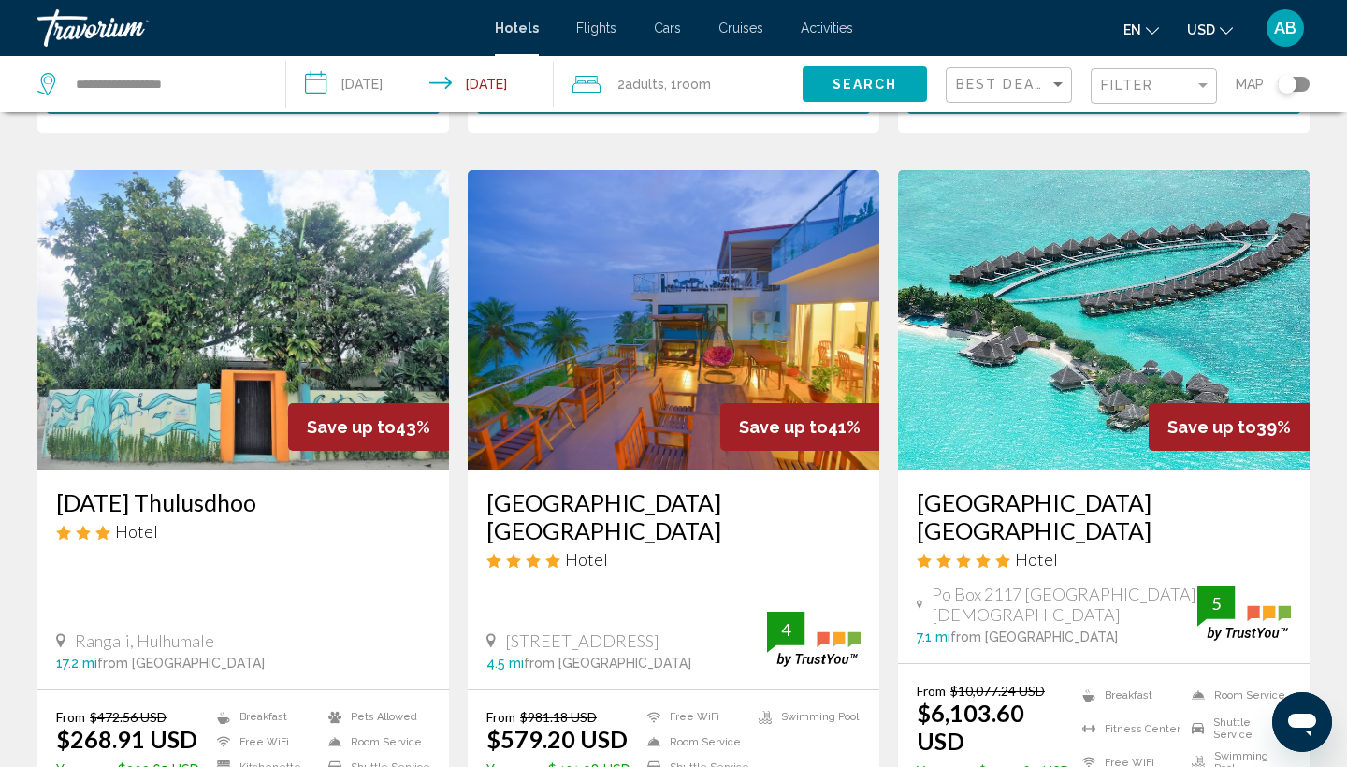
scroll to position [721, 0]
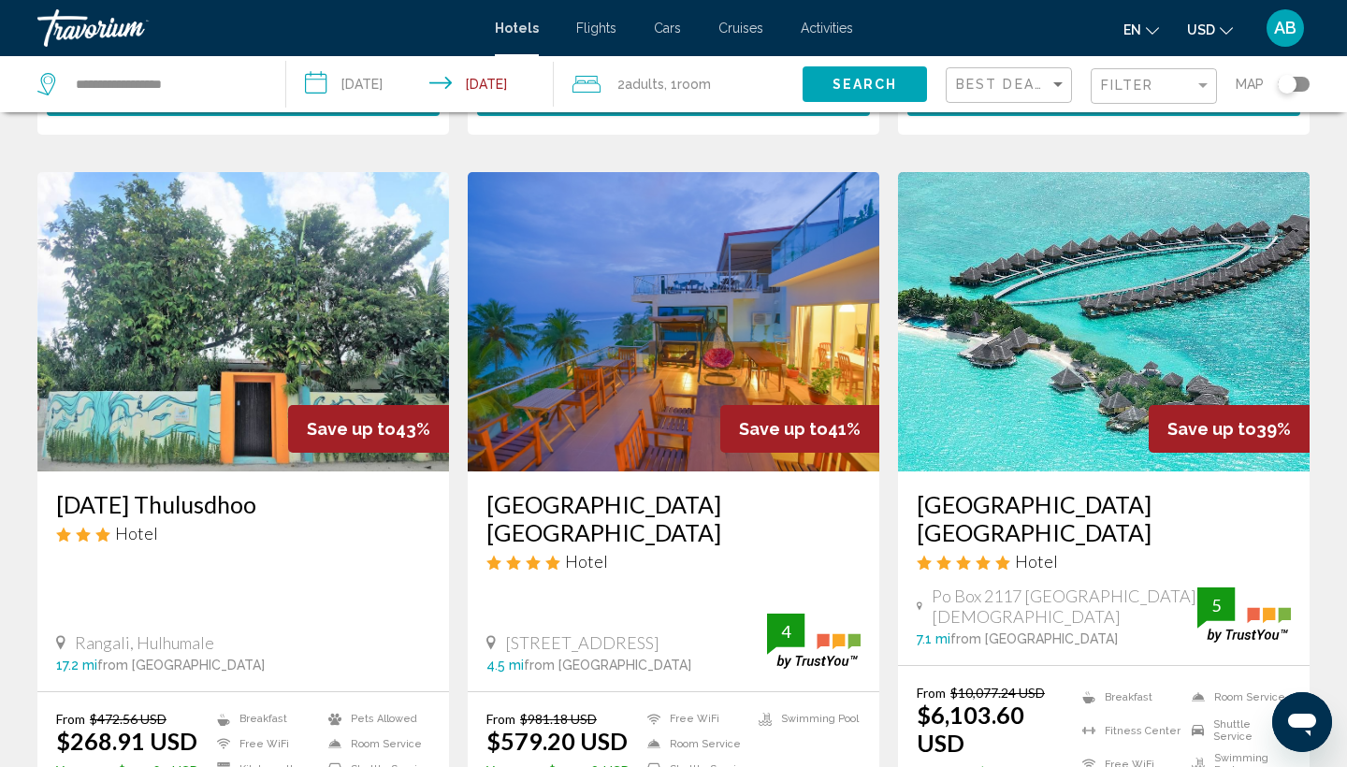
click at [1041, 267] on img "Main content" at bounding box center [1104, 321] width 412 height 299
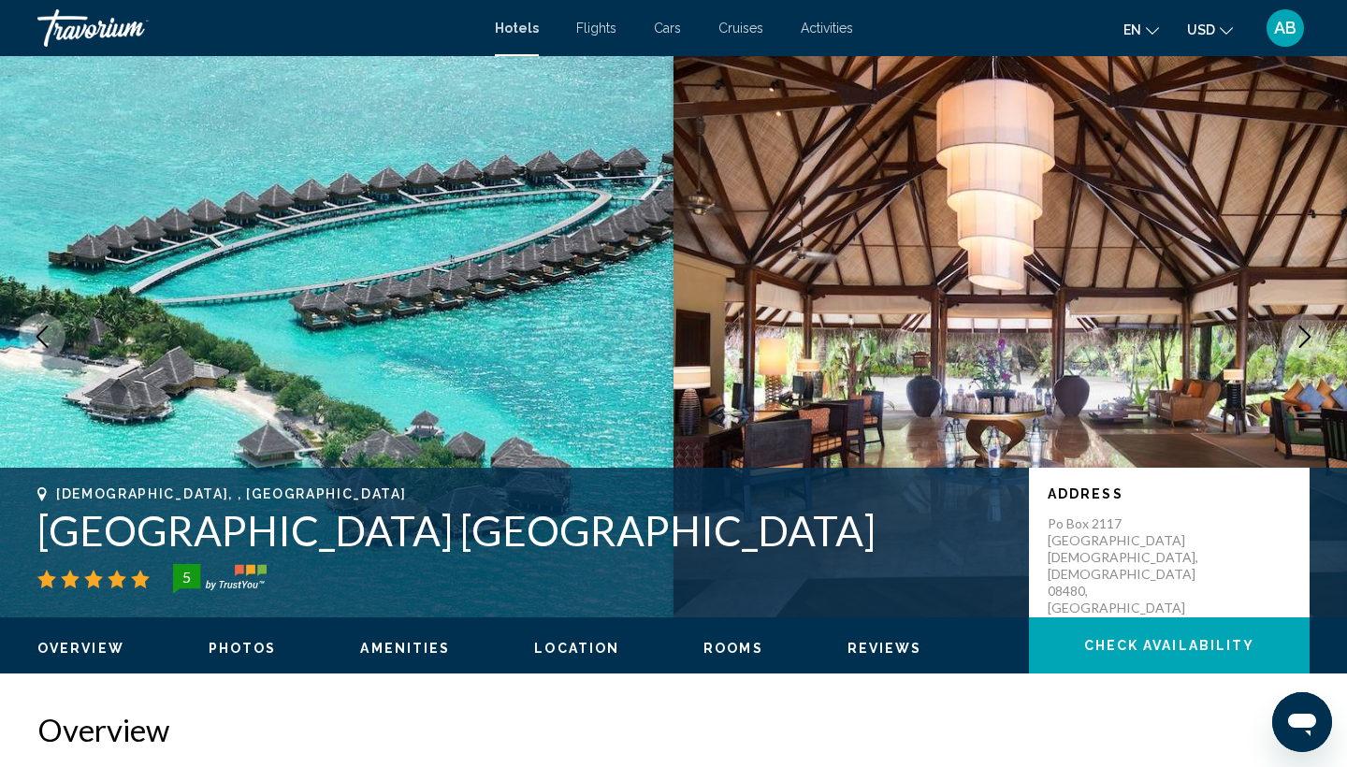
click at [1298, 338] on icon "Next image" at bounding box center [1305, 336] width 22 height 22
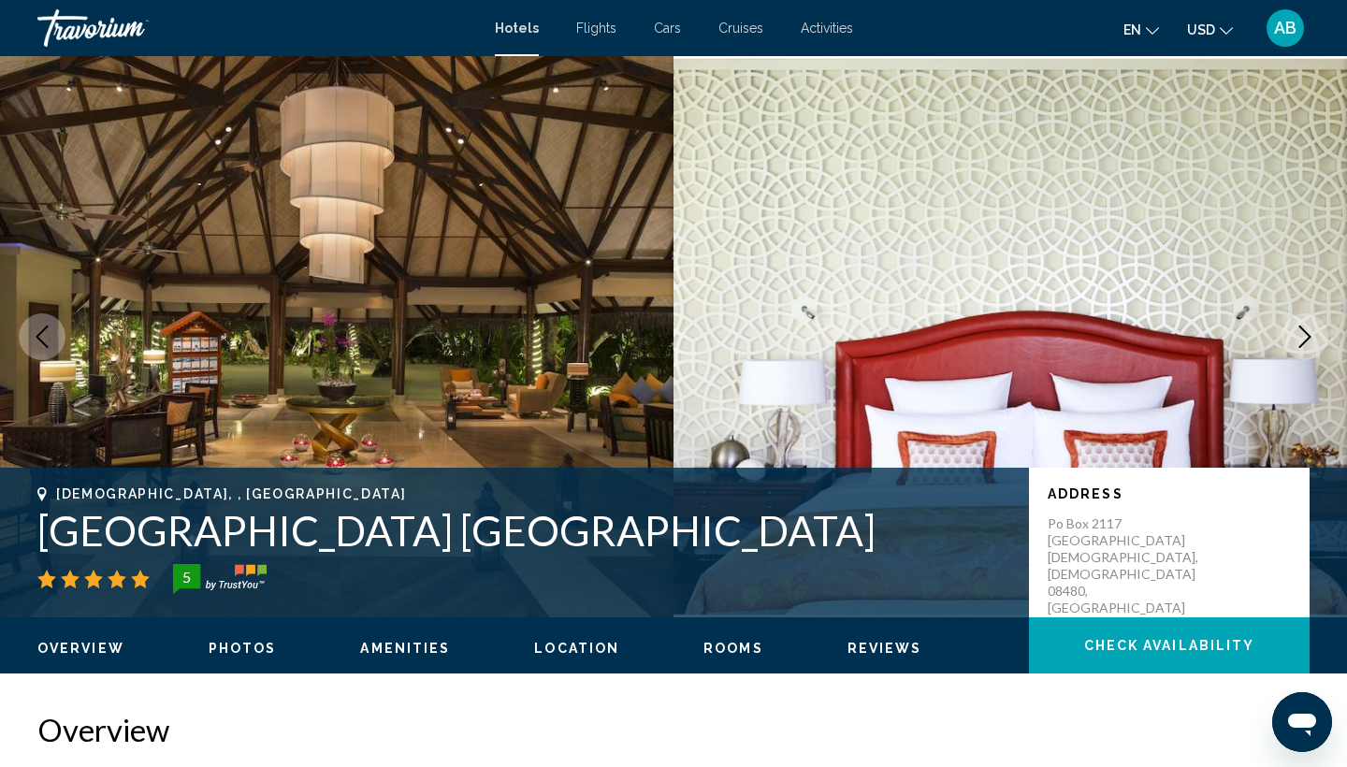
click at [1298, 338] on icon "Next image" at bounding box center [1305, 336] width 22 height 22
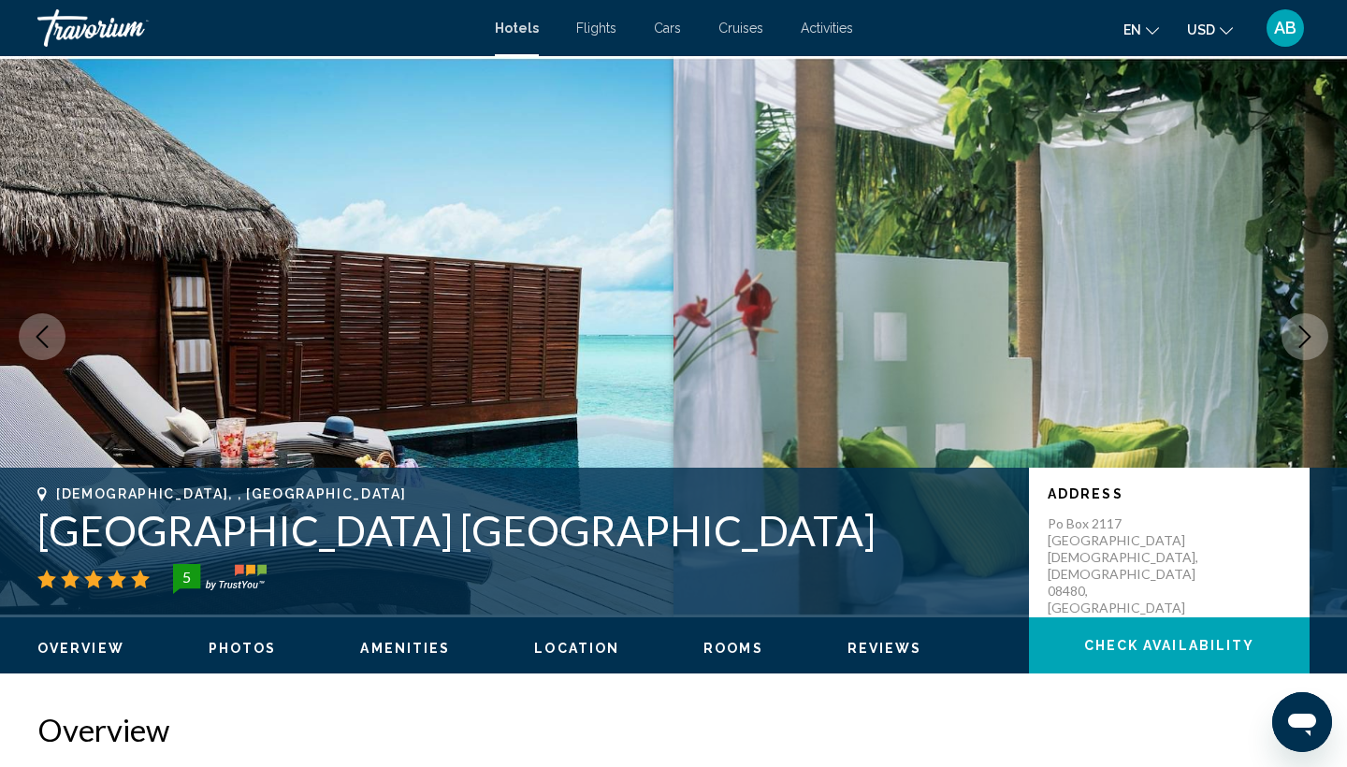
click at [1298, 338] on icon "Next image" at bounding box center [1305, 336] width 22 height 22
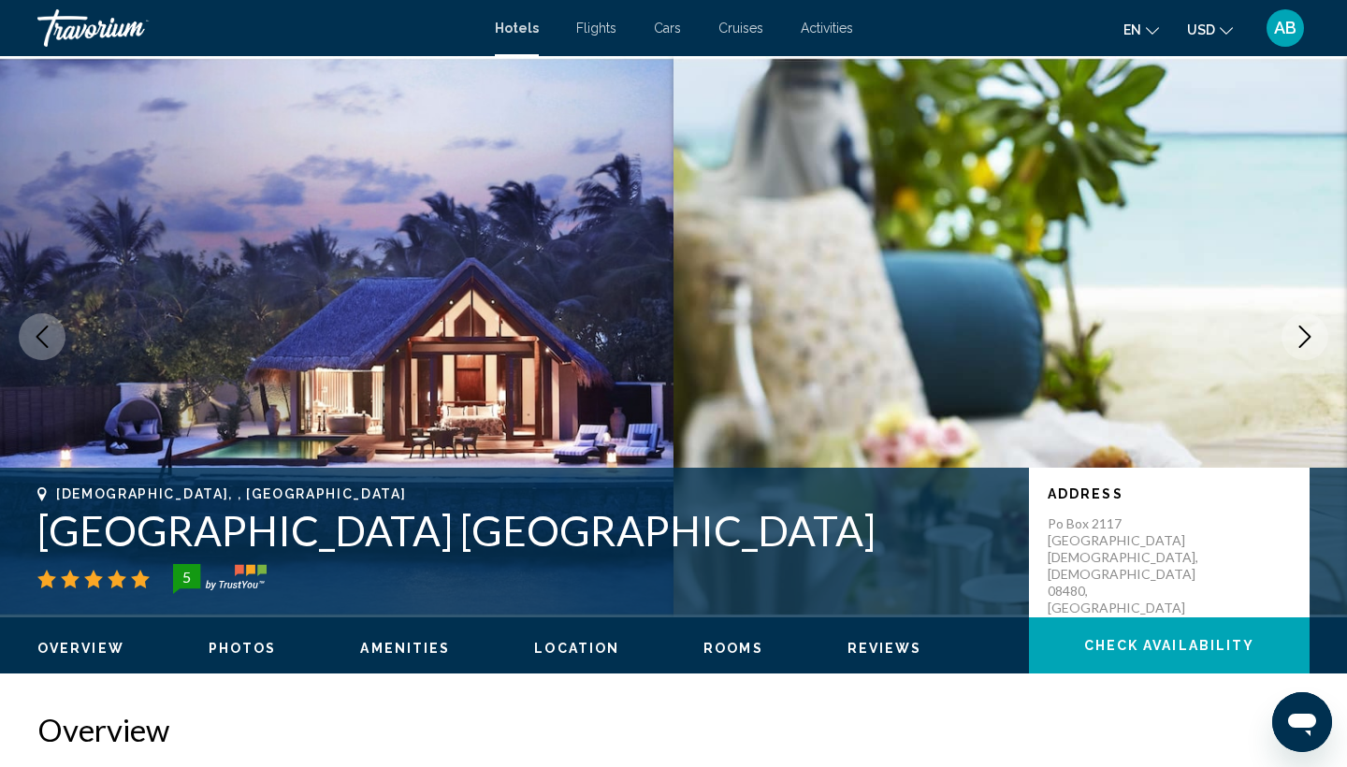
click at [1298, 338] on icon "Next image" at bounding box center [1305, 336] width 22 height 22
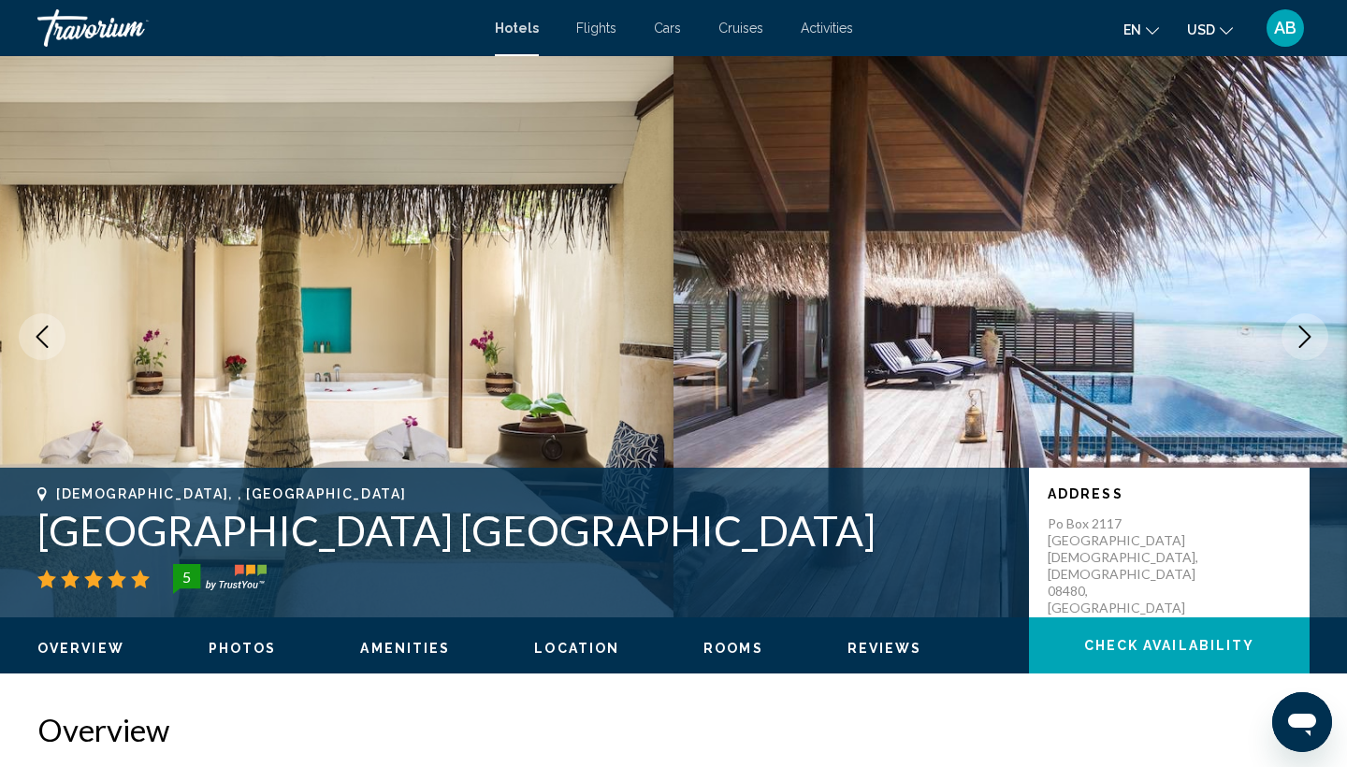
click at [1298, 338] on icon "Next image" at bounding box center [1305, 336] width 22 height 22
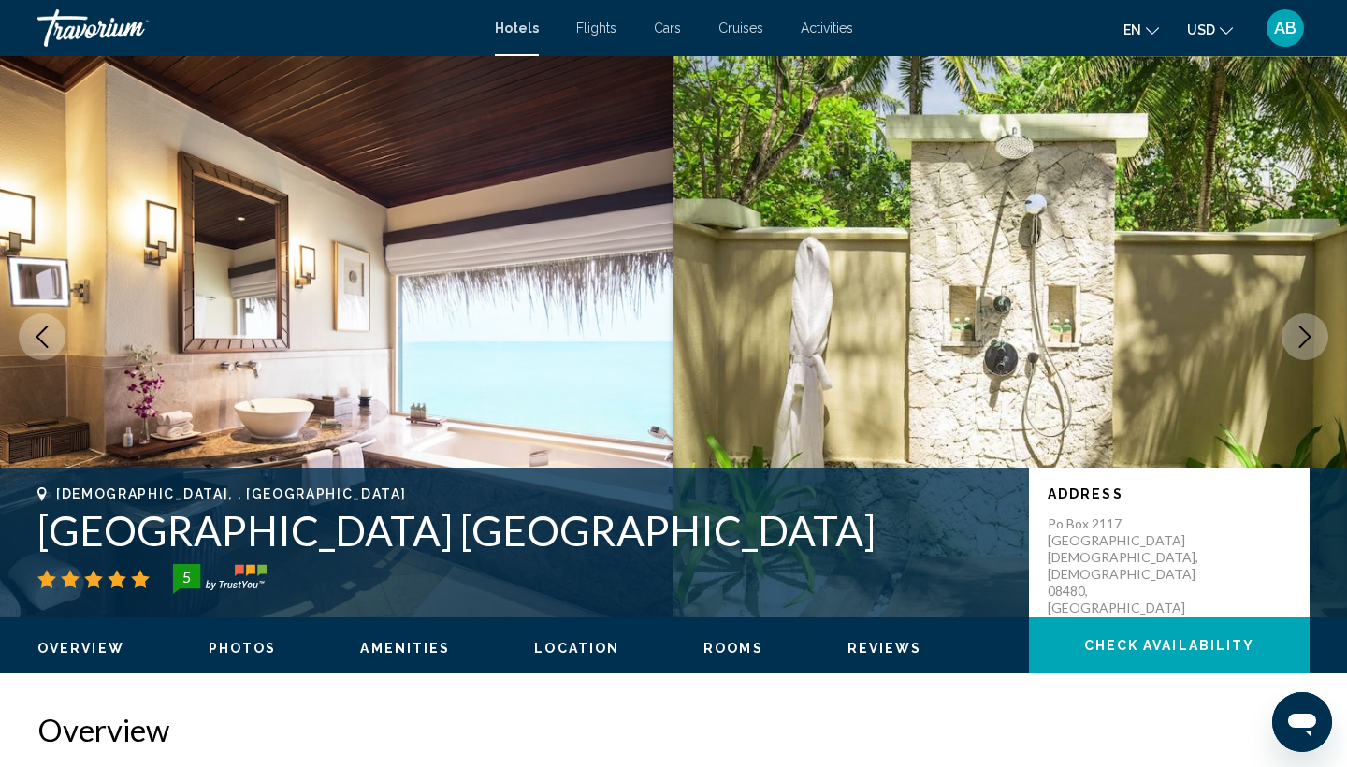
click at [1298, 338] on icon "Next image" at bounding box center [1305, 336] width 22 height 22
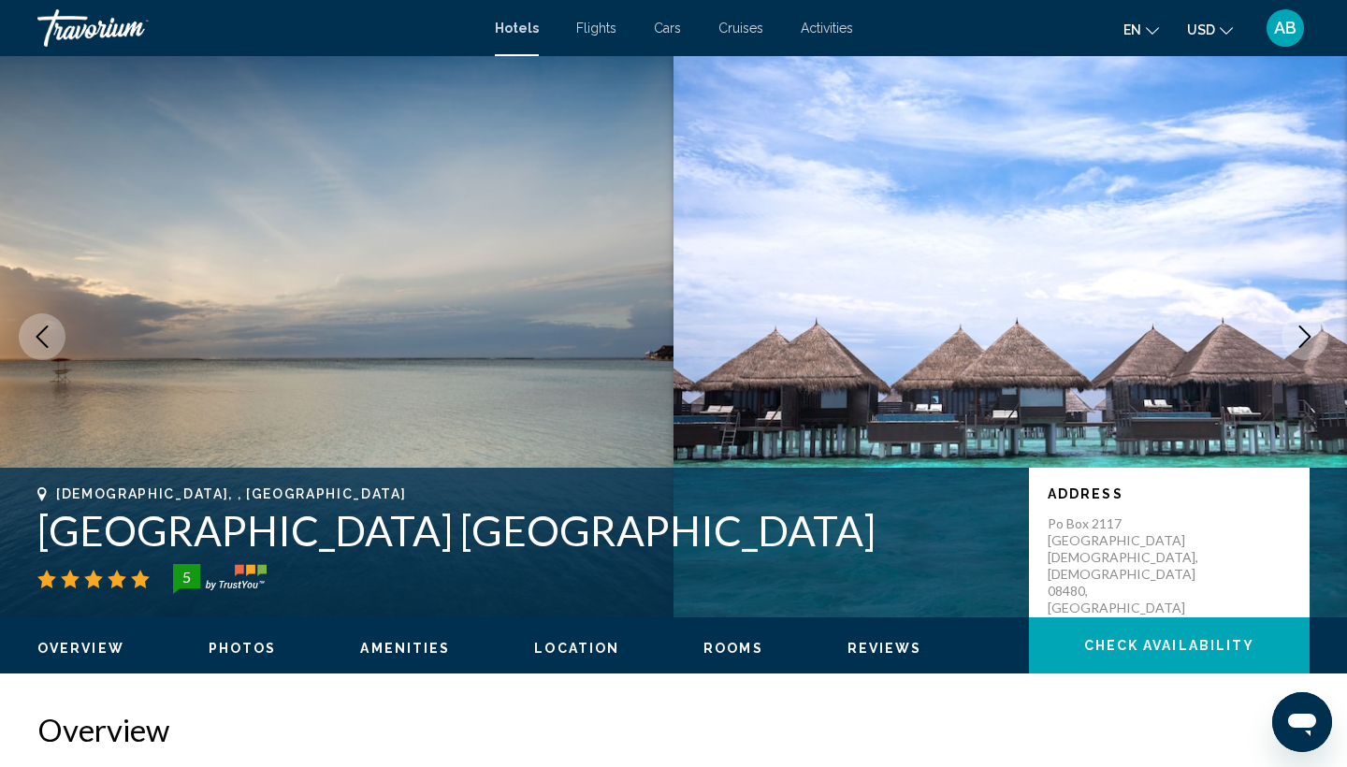
click at [1298, 338] on icon "Next image" at bounding box center [1305, 336] width 22 height 22
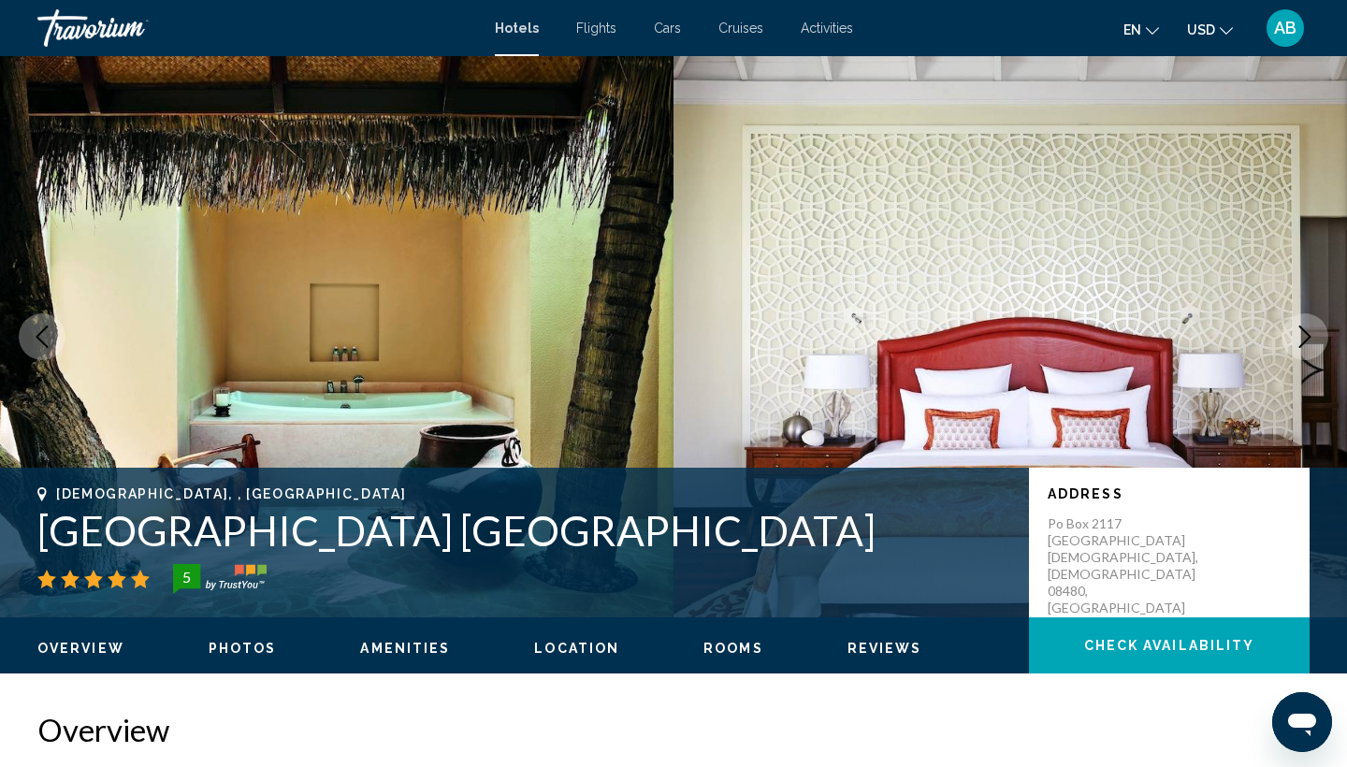
click at [1298, 338] on icon "Next image" at bounding box center [1305, 336] width 22 height 22
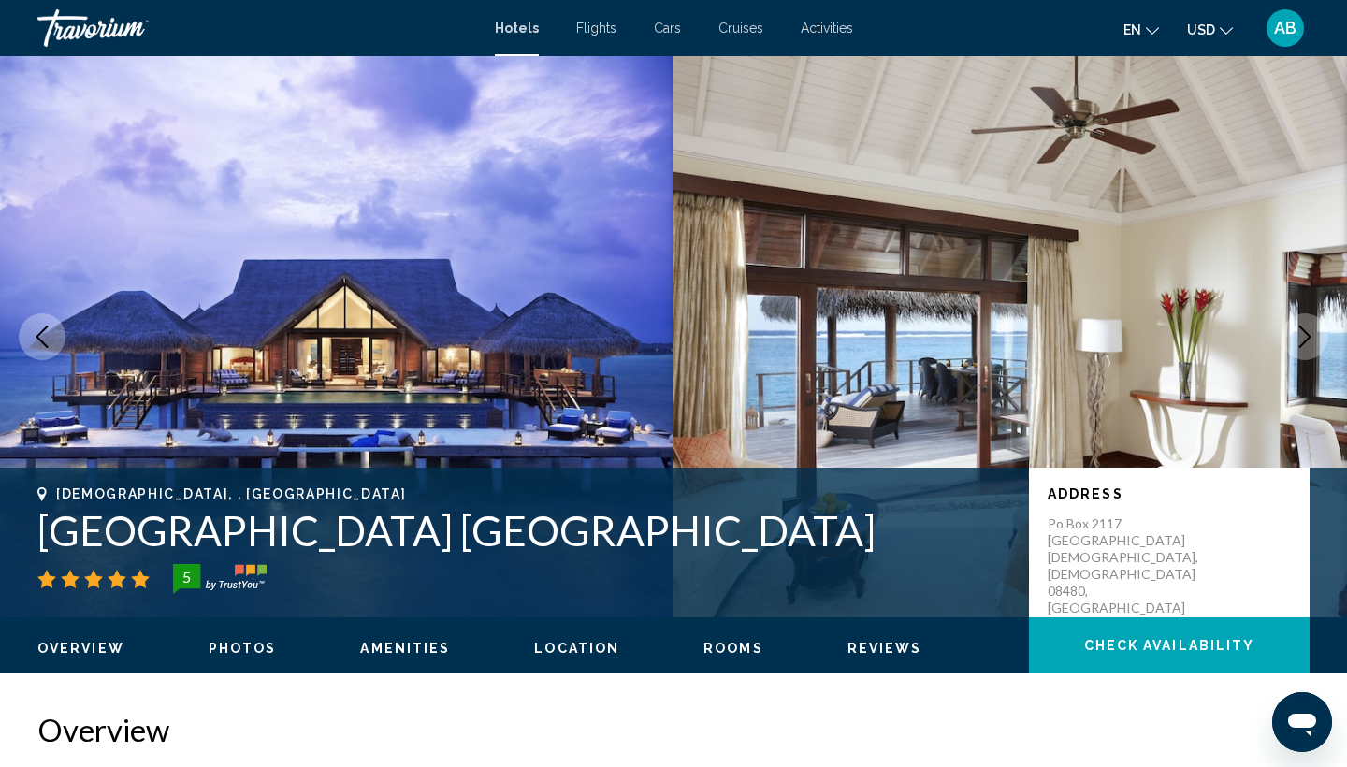
click at [1298, 338] on icon "Next image" at bounding box center [1305, 336] width 22 height 22
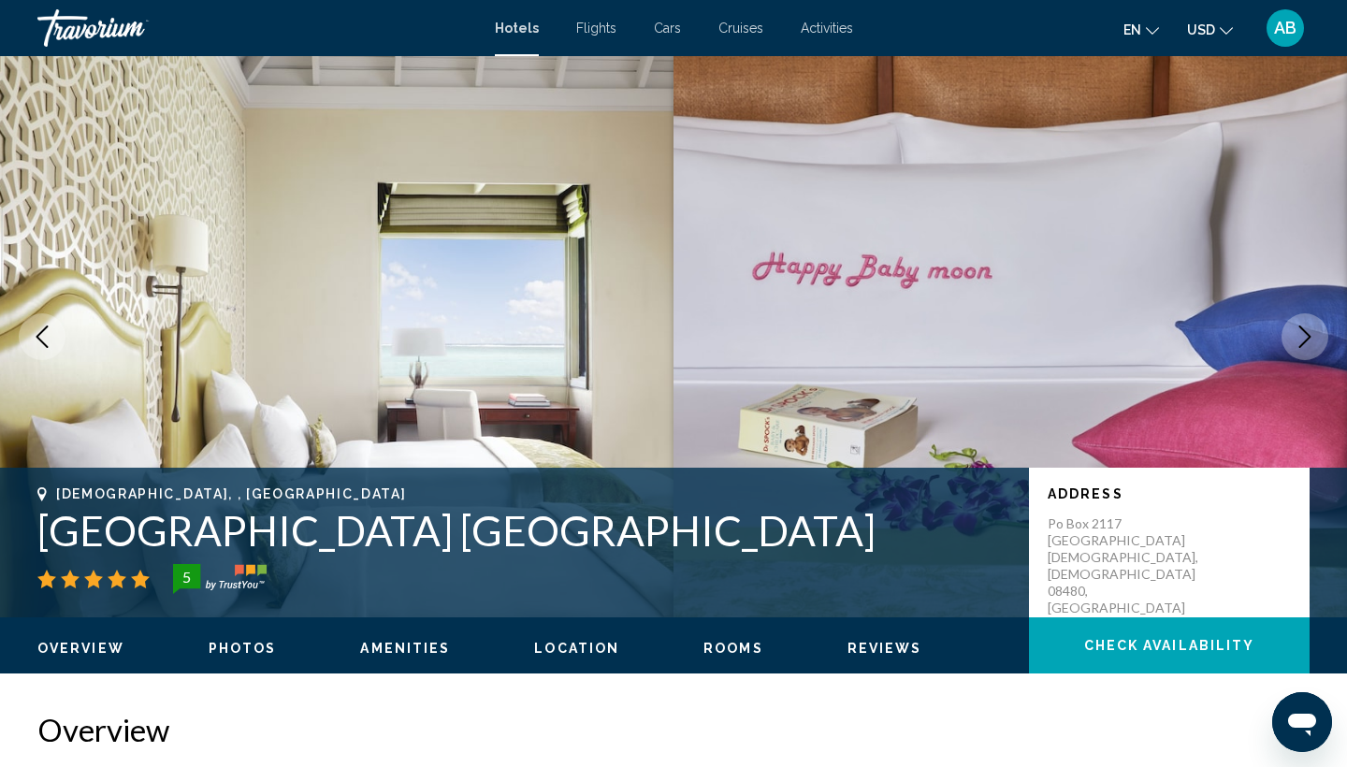
click at [1298, 338] on icon "Next image" at bounding box center [1305, 336] width 22 height 22
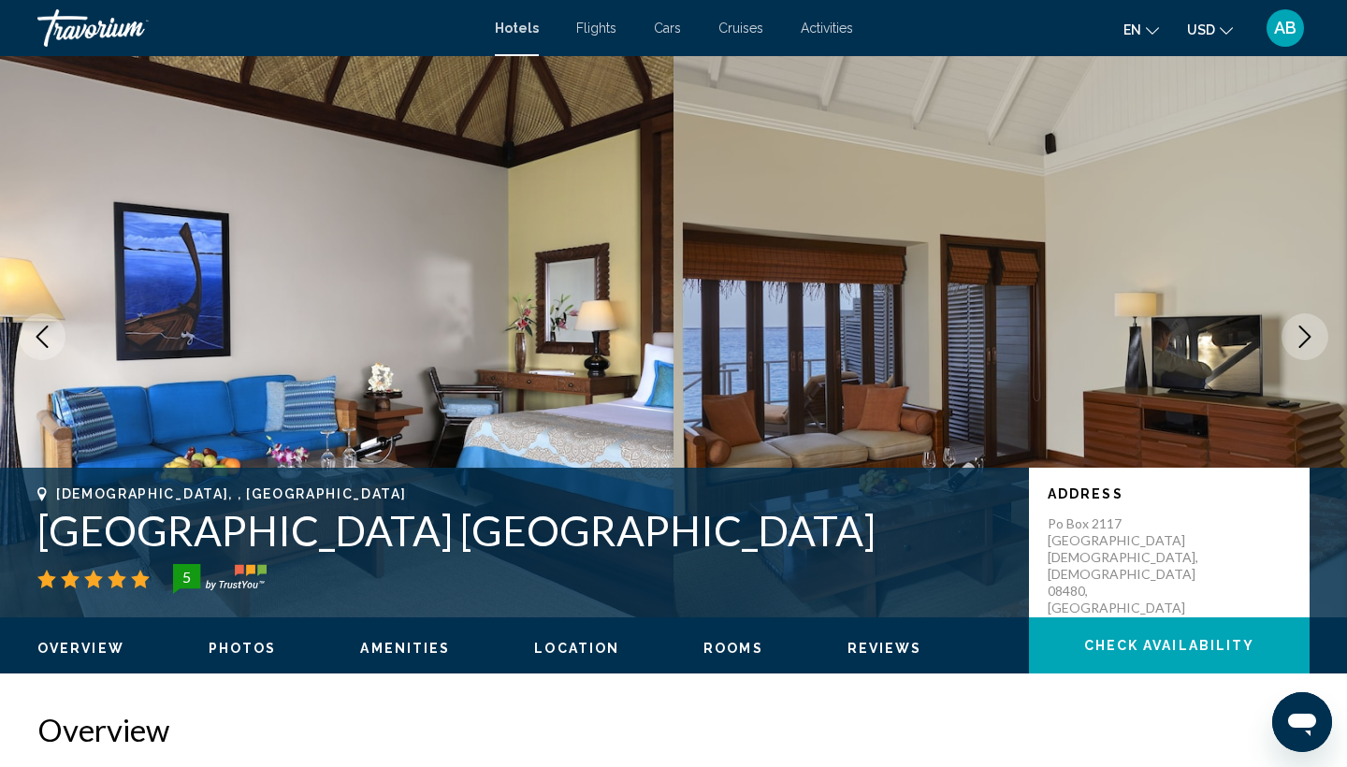
click at [1298, 338] on icon "Next image" at bounding box center [1305, 336] width 22 height 22
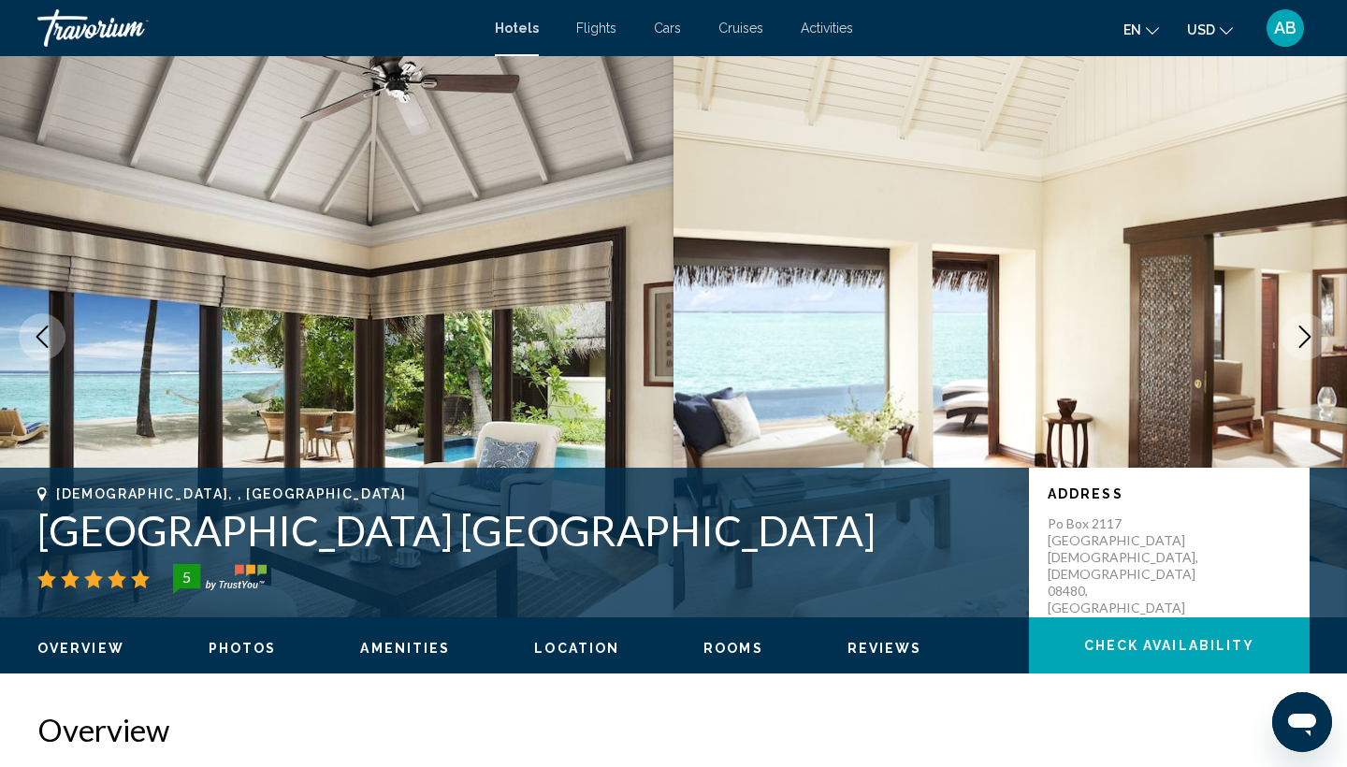
click at [1298, 338] on icon "Next image" at bounding box center [1305, 336] width 22 height 22
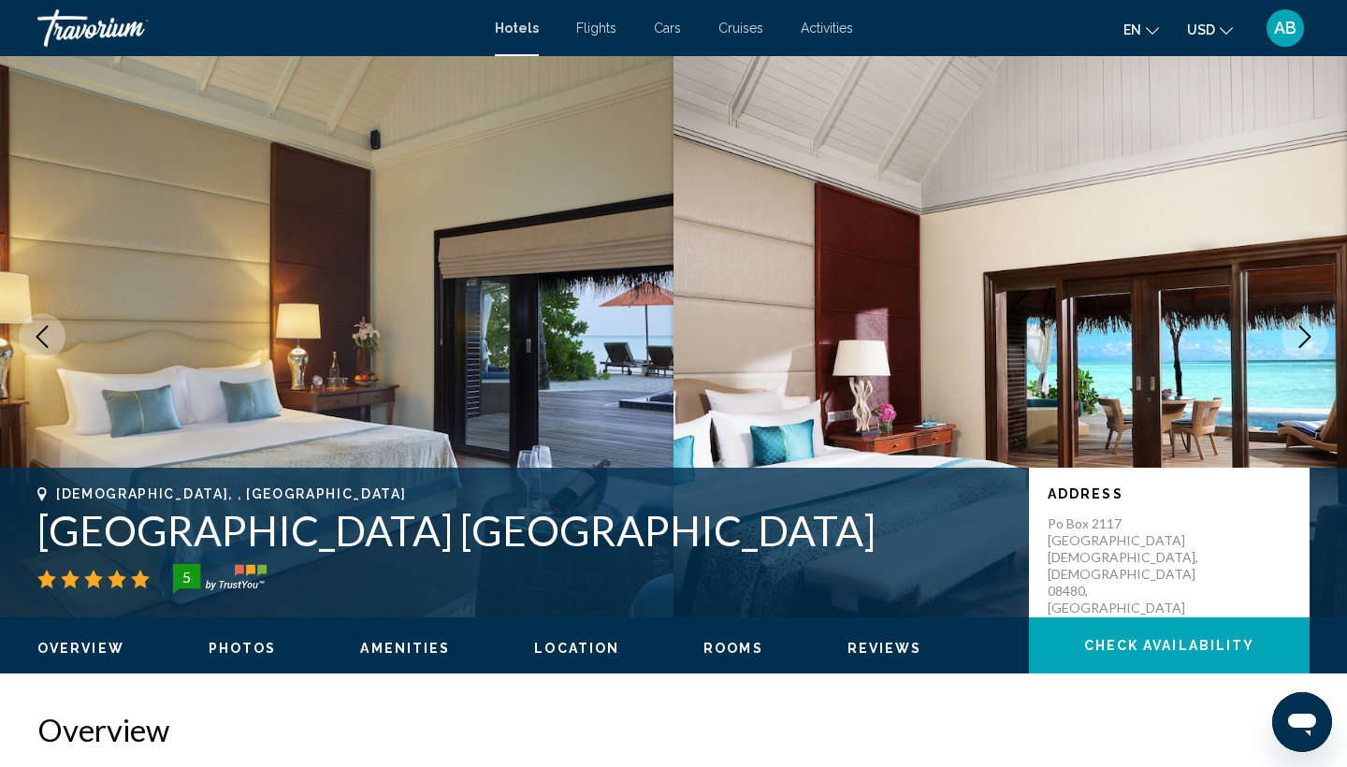
click at [1298, 338] on icon "Next image" at bounding box center [1305, 336] width 22 height 22
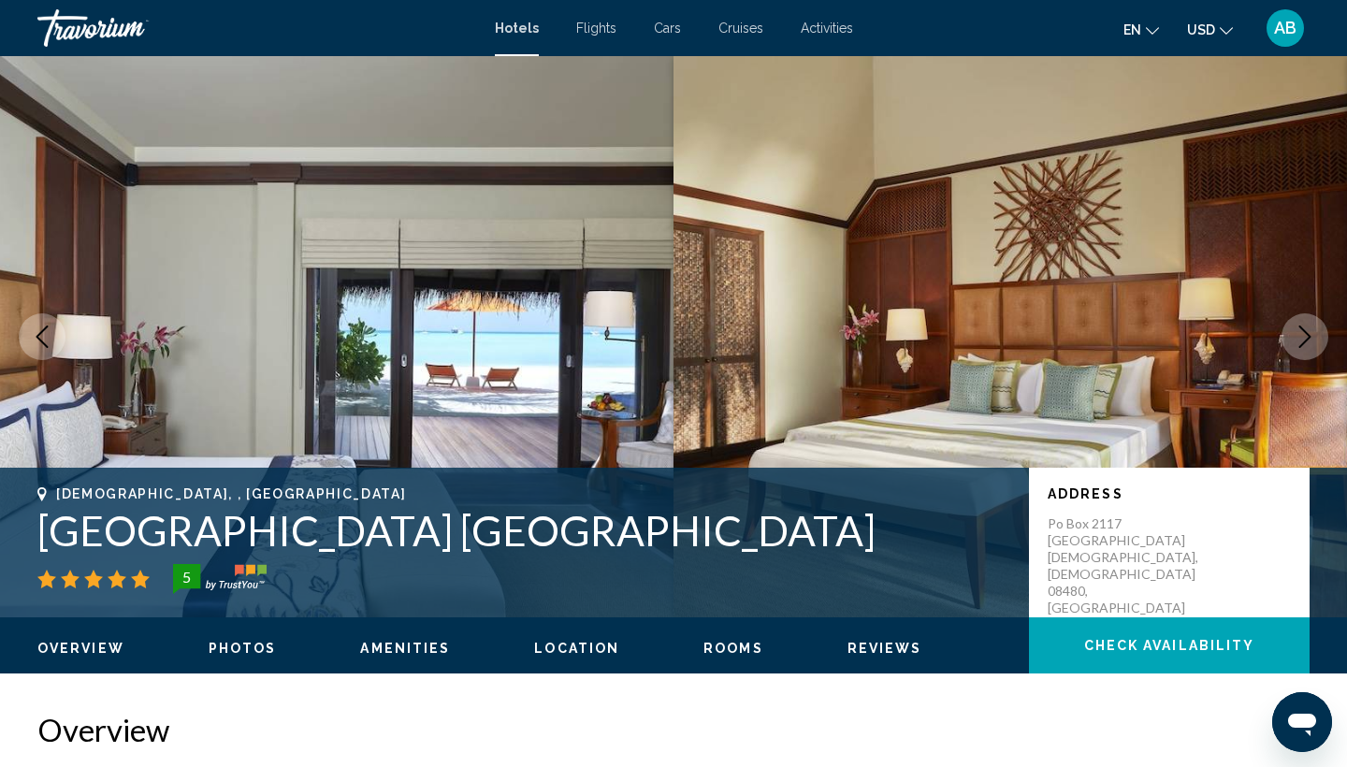
click at [1298, 338] on icon "Next image" at bounding box center [1305, 336] width 22 height 22
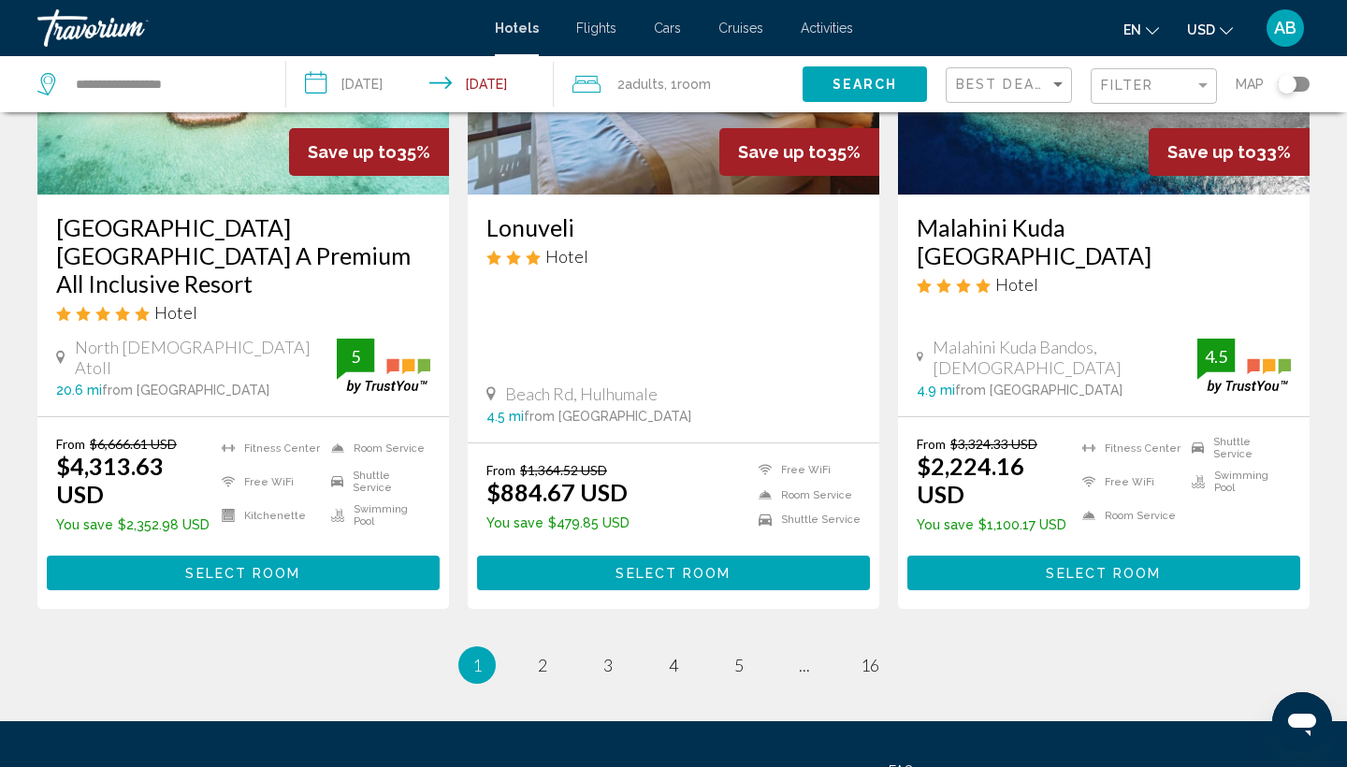
scroll to position [2416, 0]
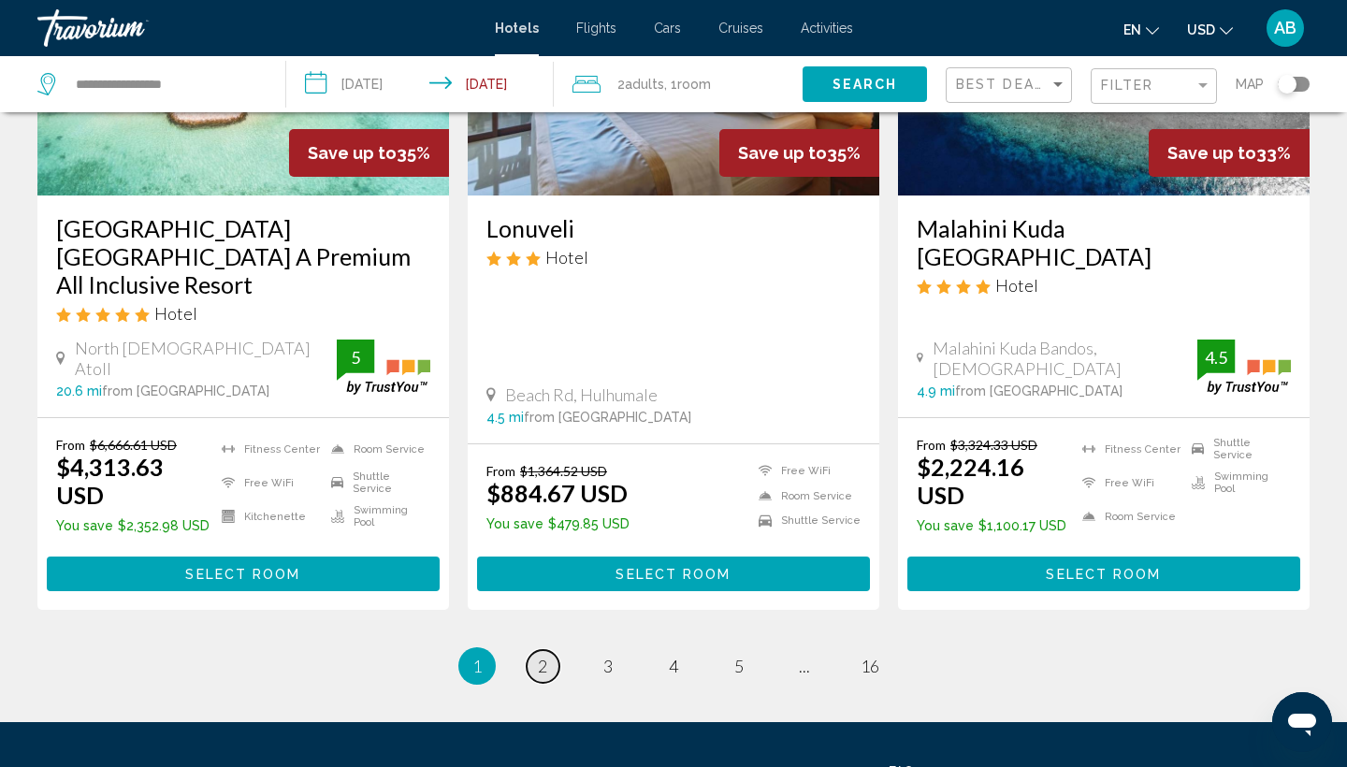
click at [545, 656] on span "2" at bounding box center [542, 666] width 9 height 21
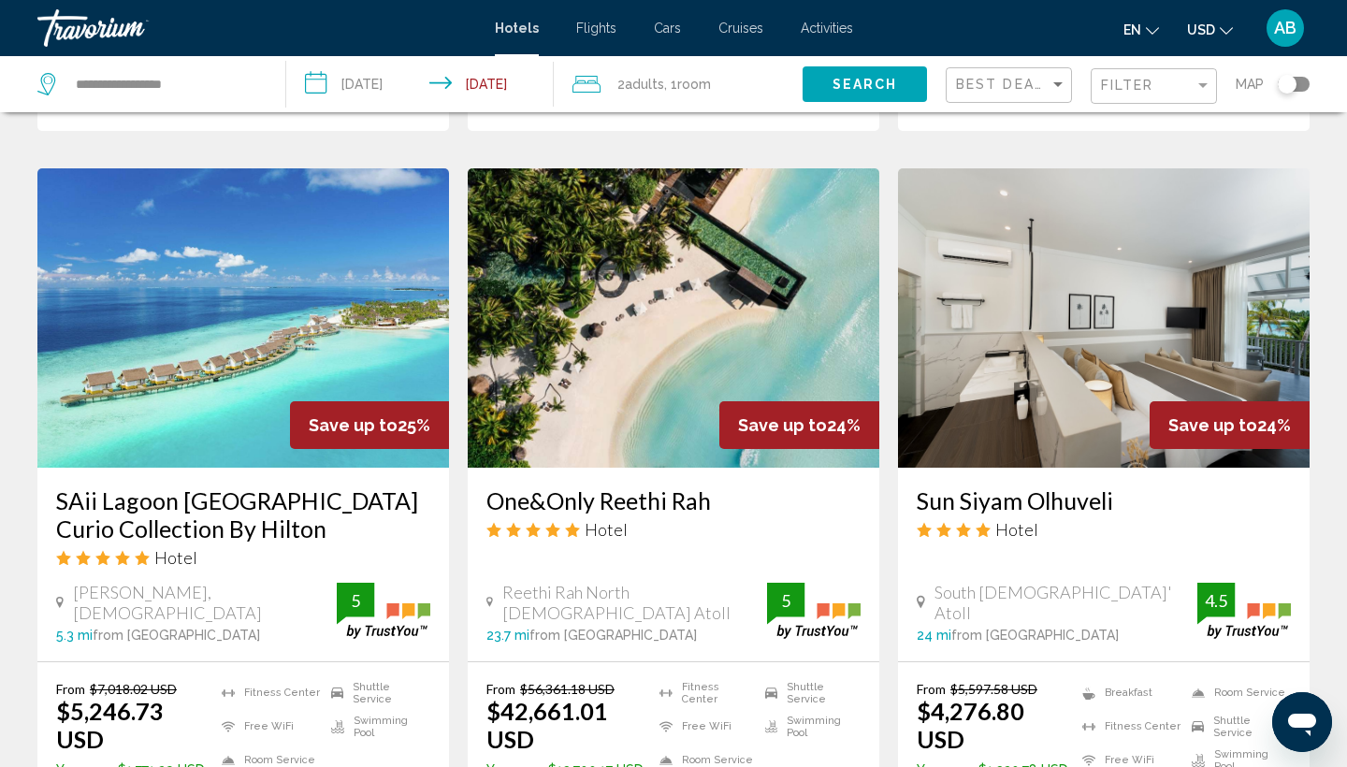
scroll to position [1511, 0]
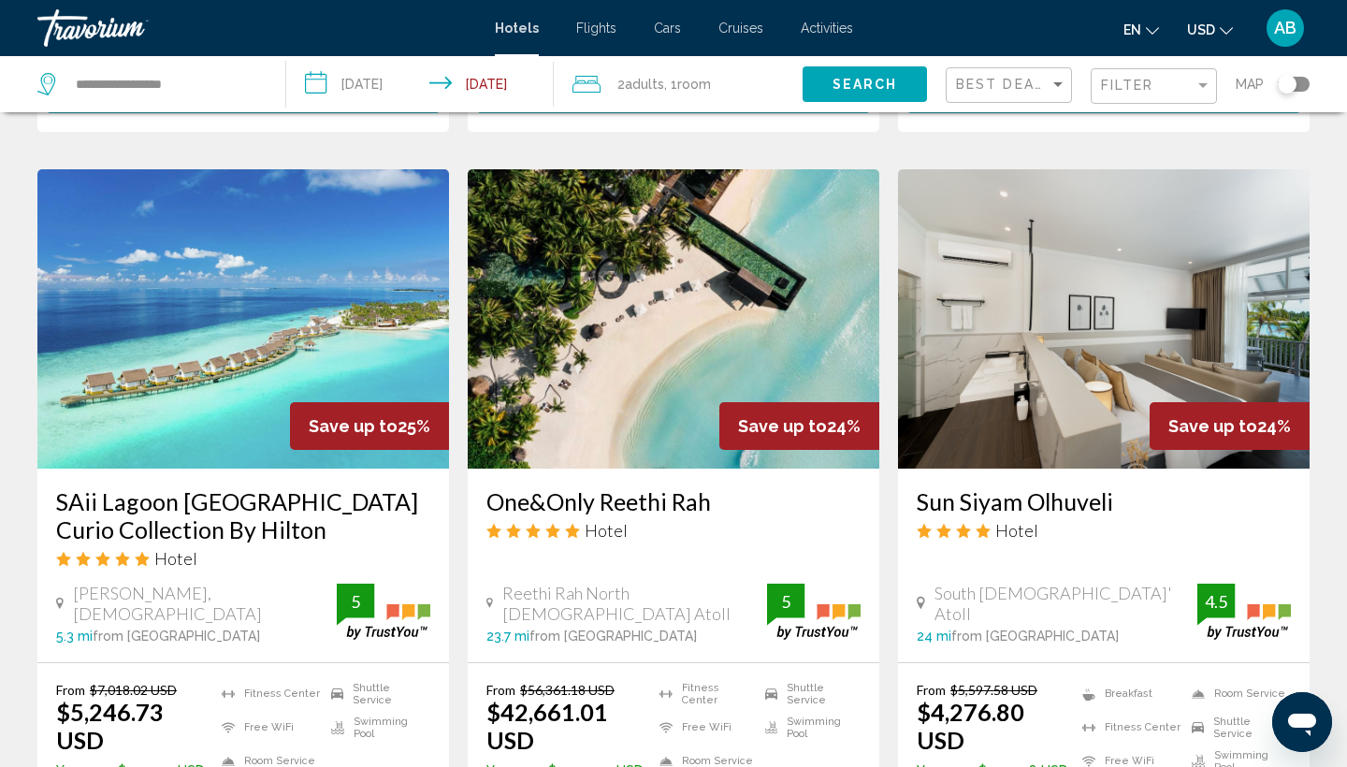
click at [682, 263] on img "Main content" at bounding box center [674, 318] width 412 height 299
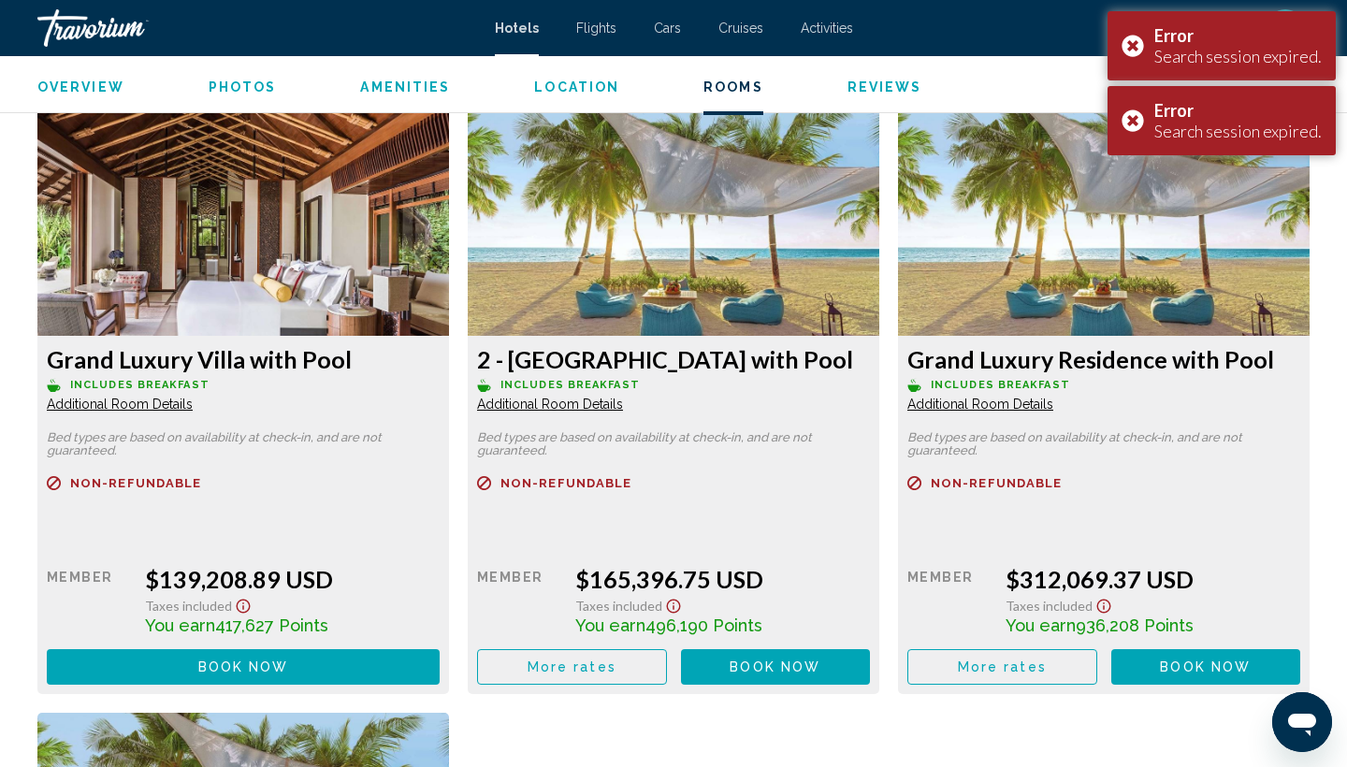
scroll to position [5103, 0]
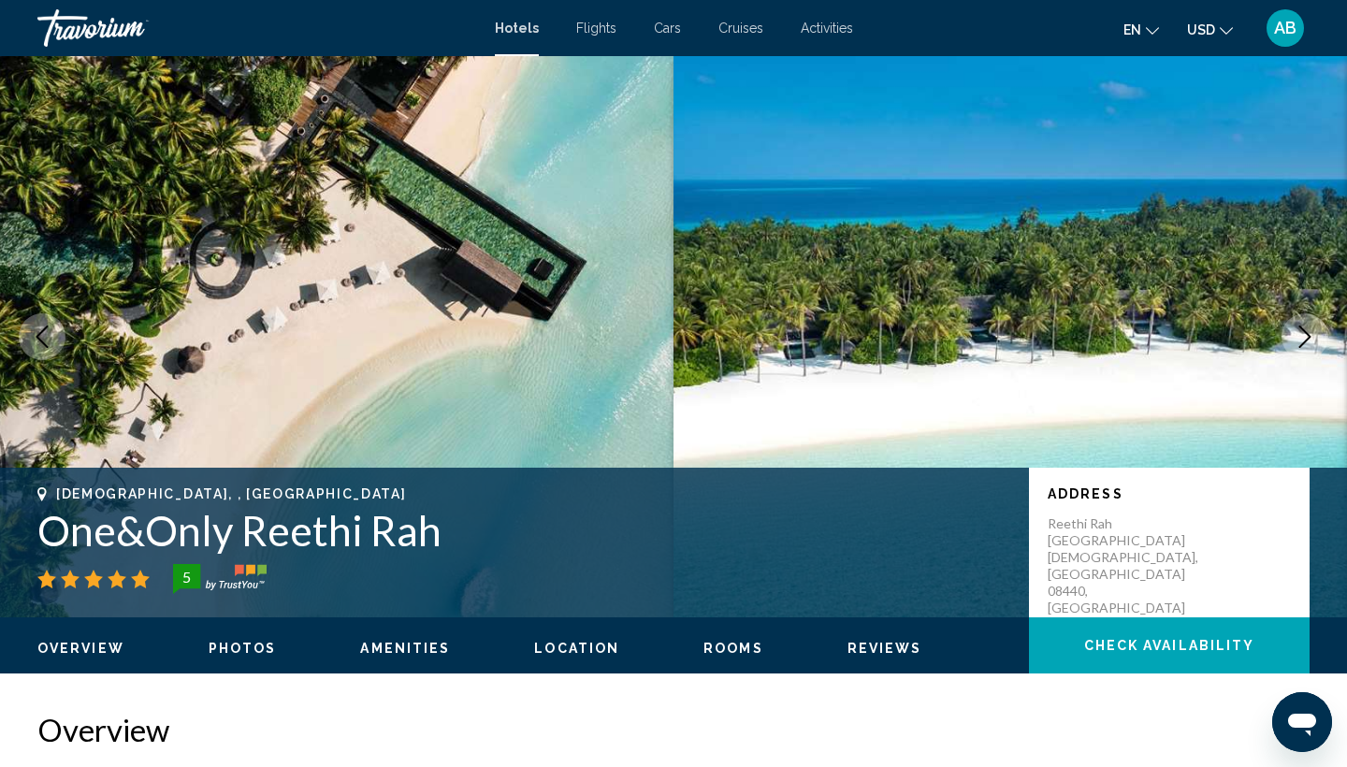
scroll to position [-1, 0]
